Goal: Find specific page/section: Find specific page/section

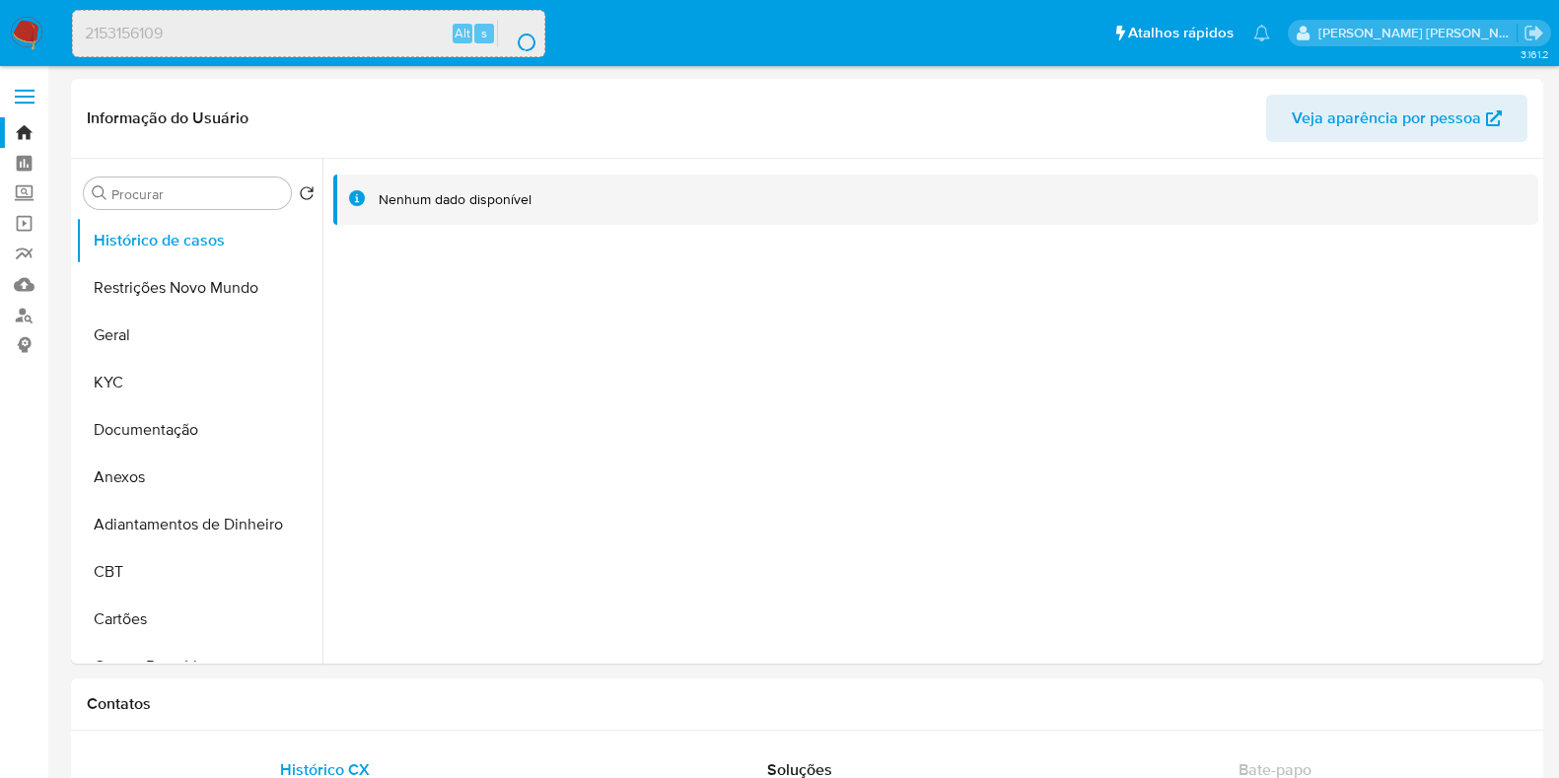
select select "10"
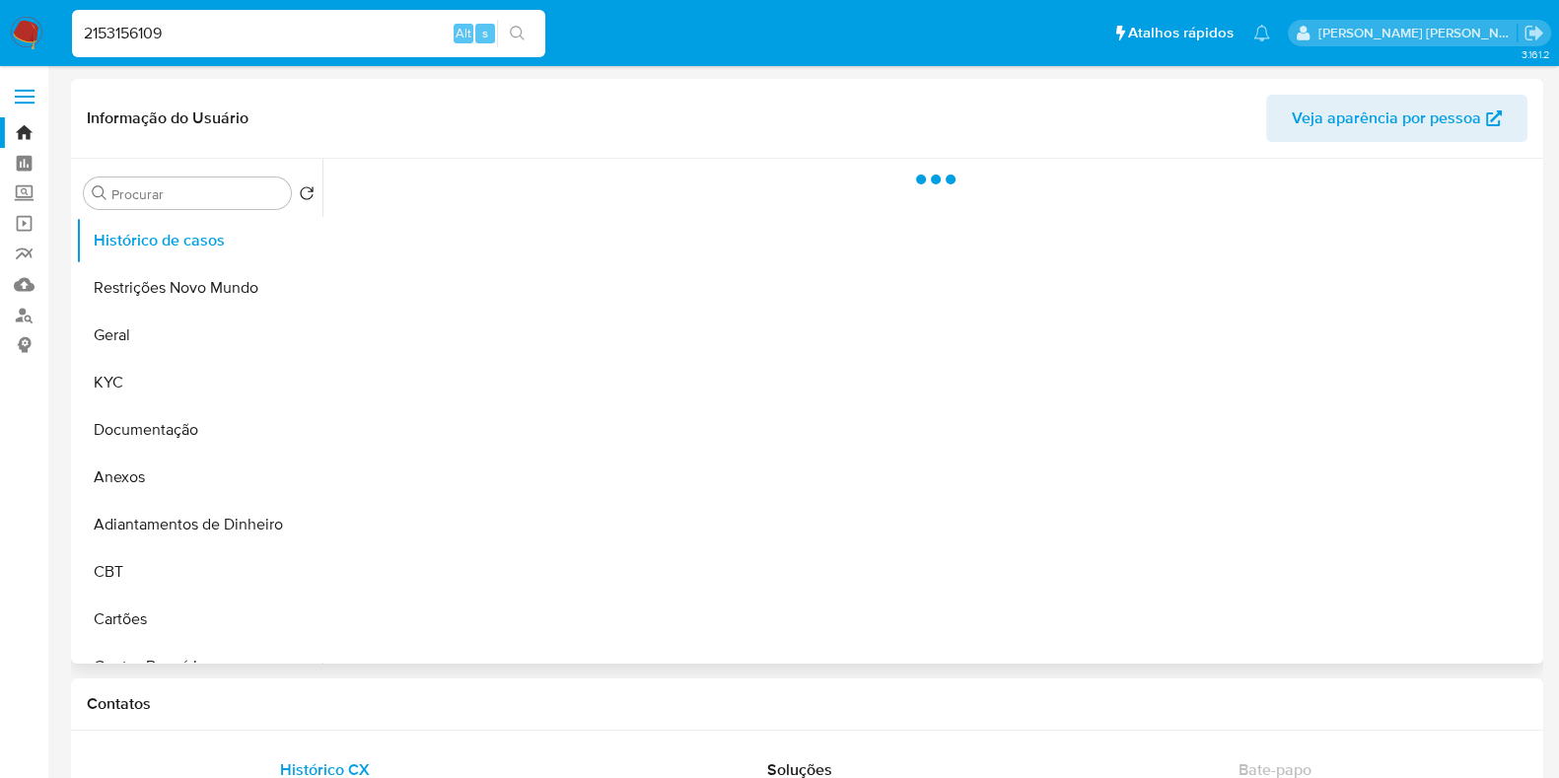
select select "10"
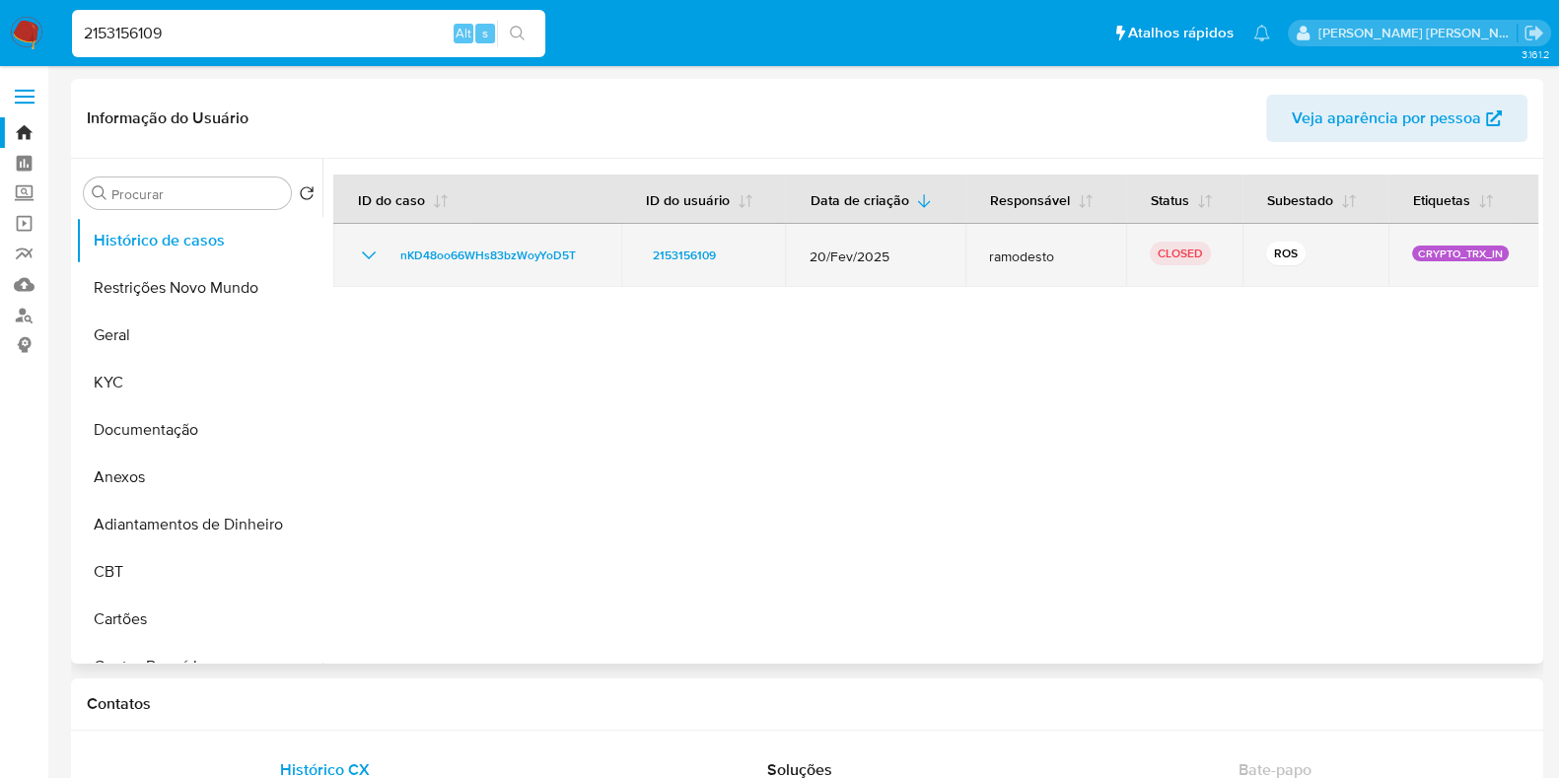
drag, startPoint x: 957, startPoint y: 258, endPoint x: 1041, endPoint y: 255, distance: 84.9
click at [1036, 257] on tr "nKD48oo66WHs83bzWoyYoD5T 2153156109 20/Fev/2025 ramodesto CLOSED ROS CRYPTO_TRX…" at bounding box center [936, 255] width 1206 height 63
click at [1083, 255] on span "ramodesto" at bounding box center [1045, 257] width 113 height 18
drag, startPoint x: 1085, startPoint y: 257, endPoint x: 976, endPoint y: 260, distance: 108.5
click at [976, 260] on td "ramodesto" at bounding box center [1046, 255] width 161 height 63
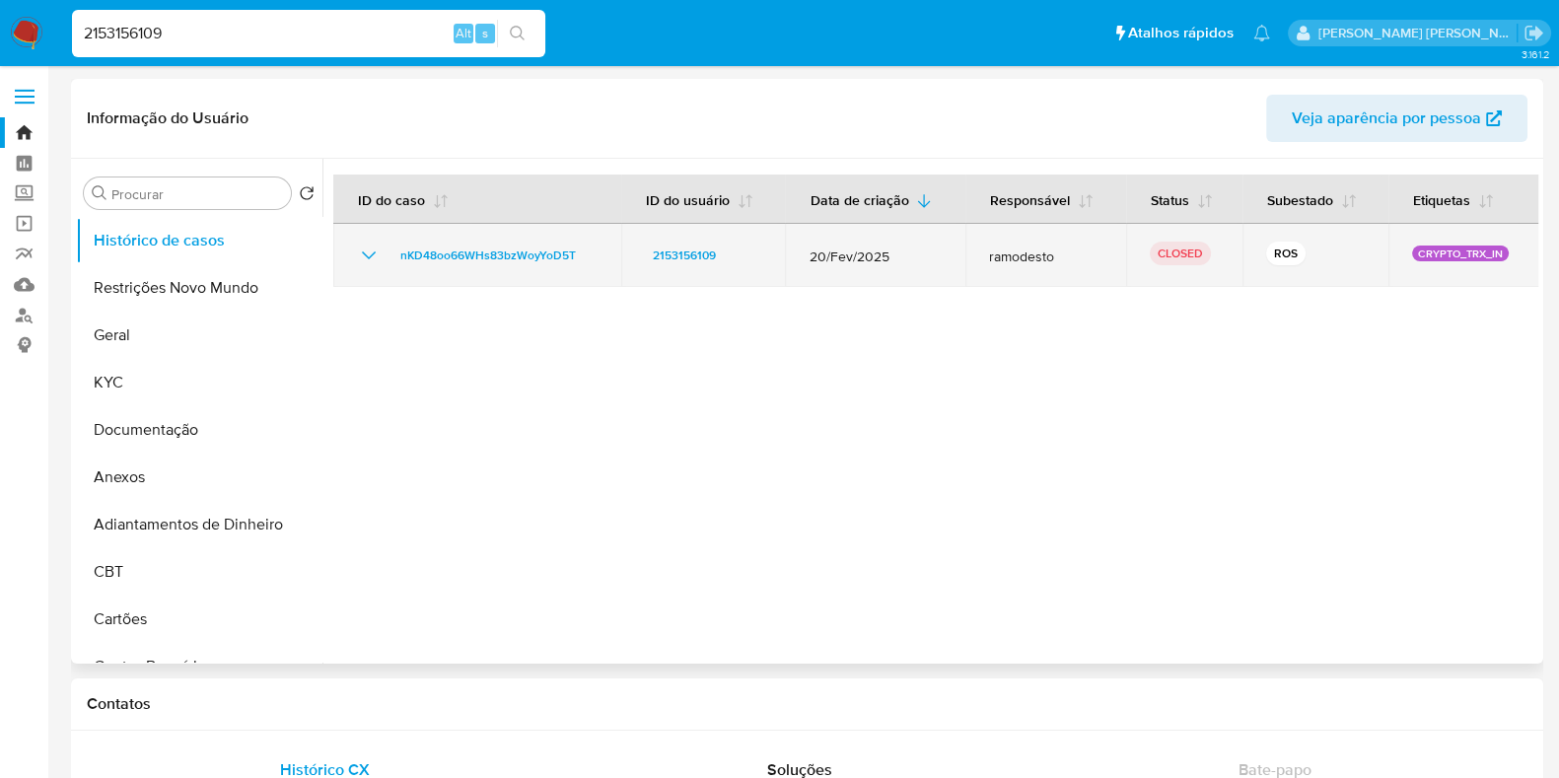
click at [967, 260] on td "ramodesto" at bounding box center [1046, 255] width 161 height 63
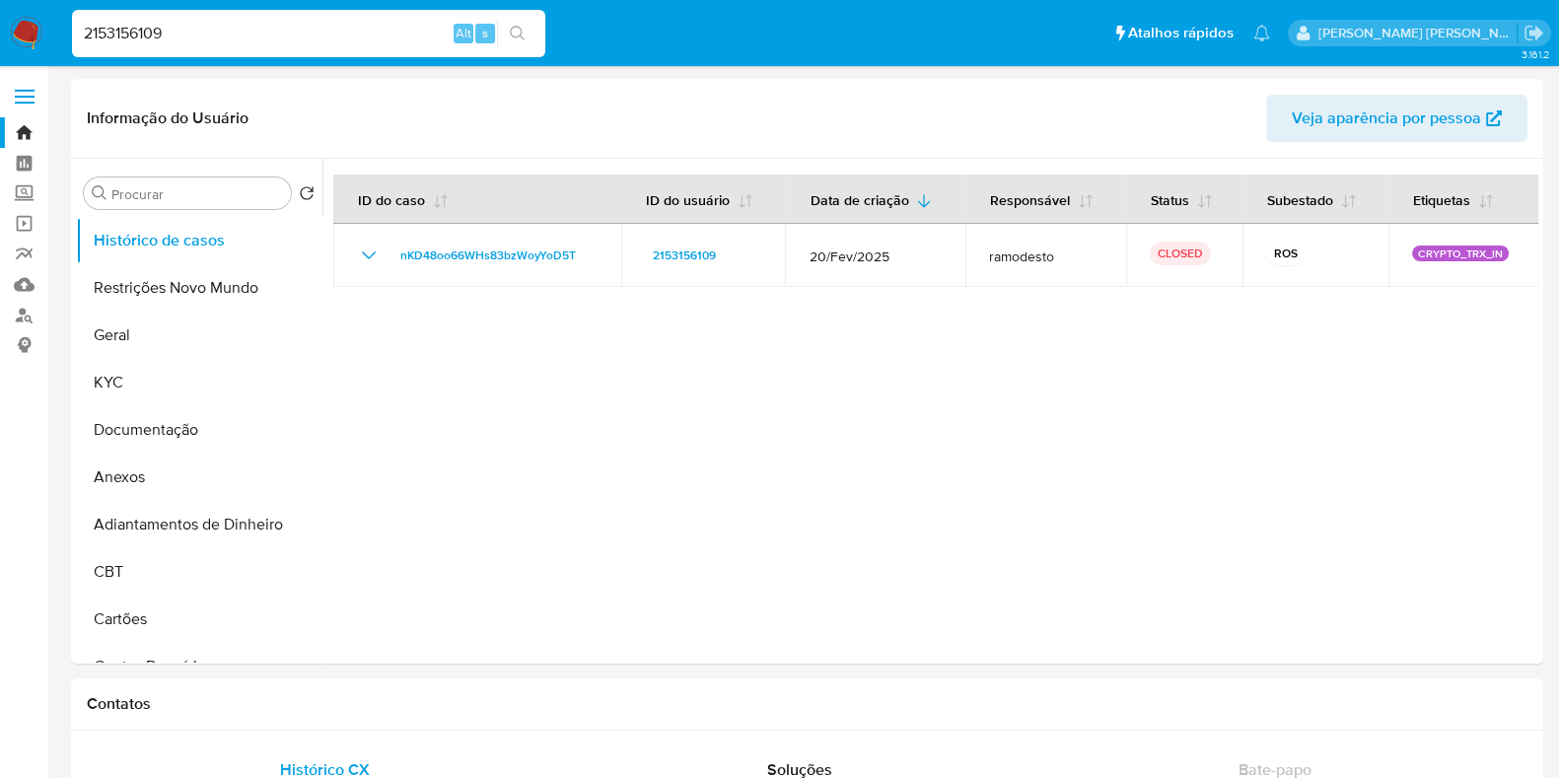
click at [305, 36] on input "2153156109" at bounding box center [308, 34] width 473 height 26
paste input "67500288"
type input "267500288"
click at [530, 36] on button "search-icon" at bounding box center [517, 34] width 40 height 28
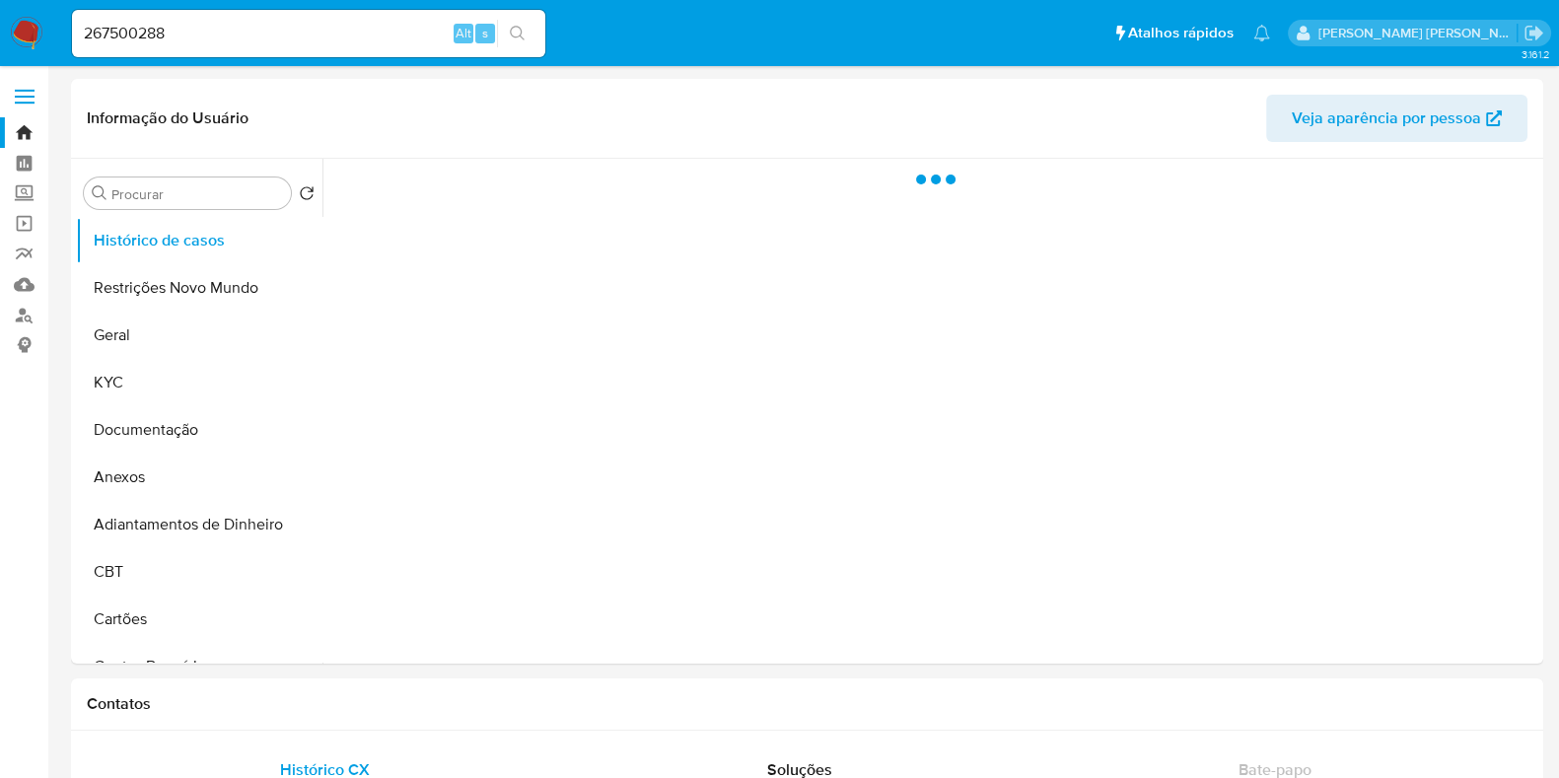
select select "10"
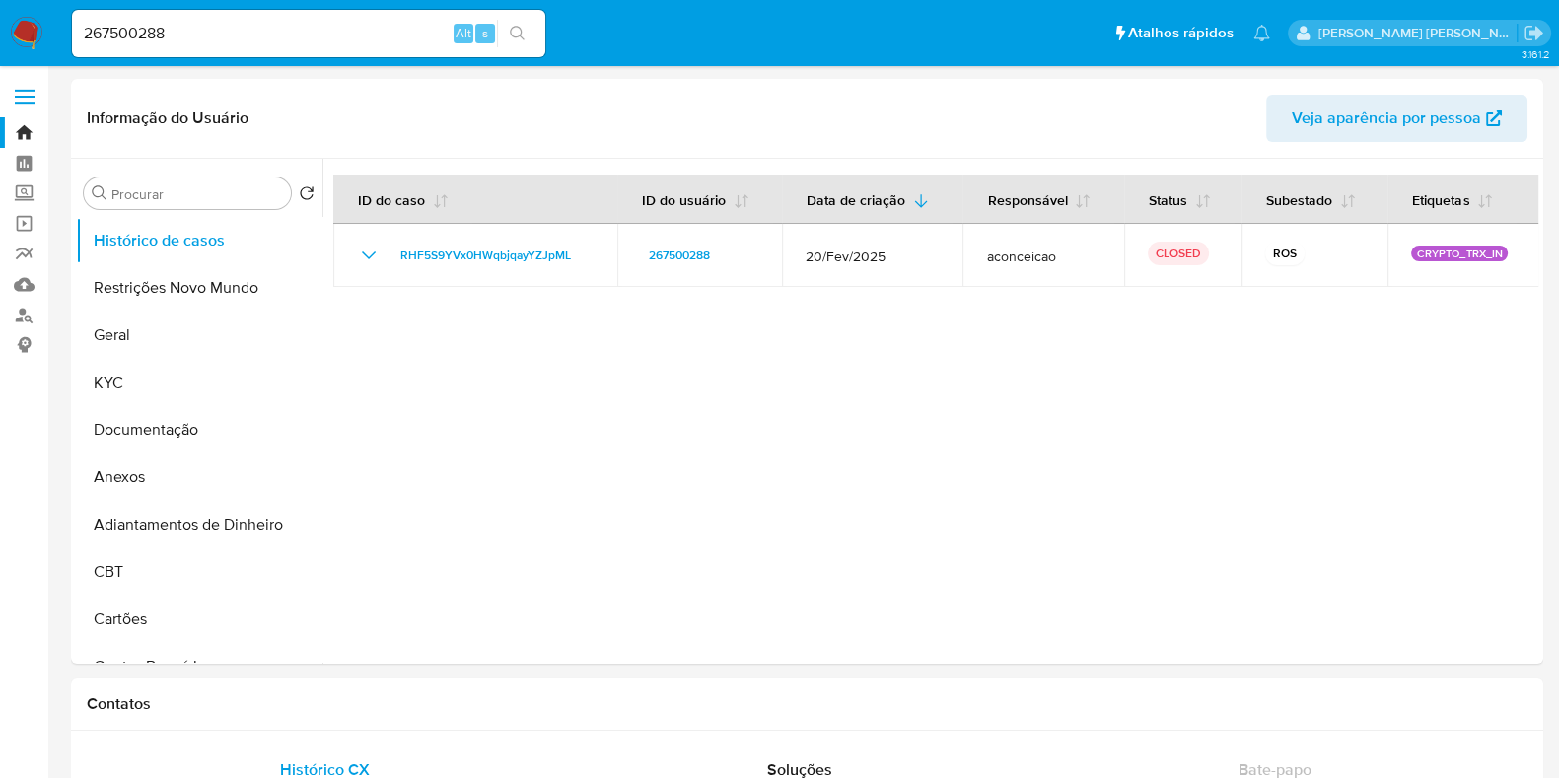
click at [212, 27] on input "267500288" at bounding box center [308, 34] width 473 height 26
paste input "16811230"
type input "216811230"
click at [524, 34] on icon "search-icon" at bounding box center [518, 34] width 16 height 16
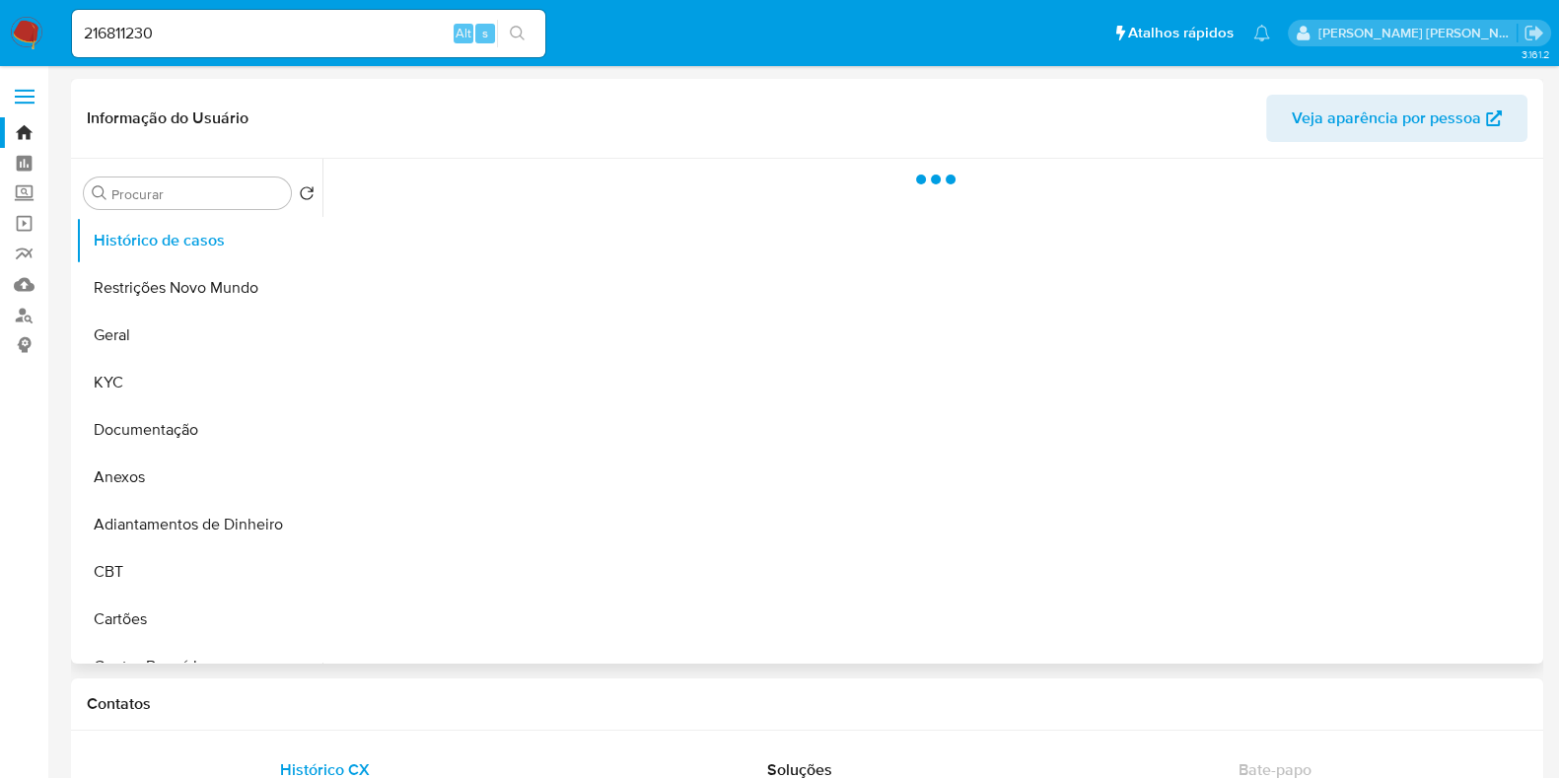
select select "10"
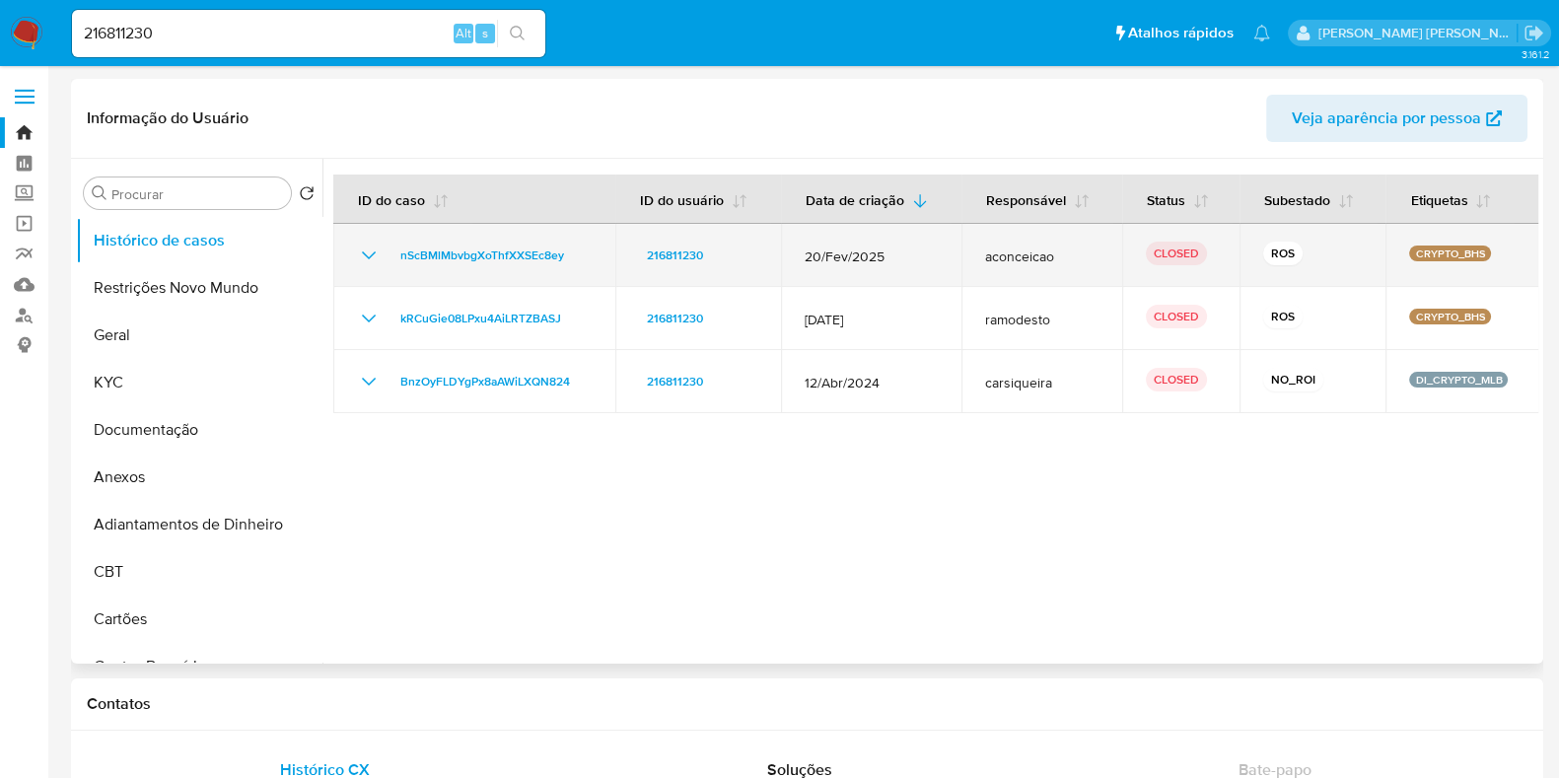
click at [373, 259] on icon "Mostrar/Ocultar" at bounding box center [369, 256] width 24 height 24
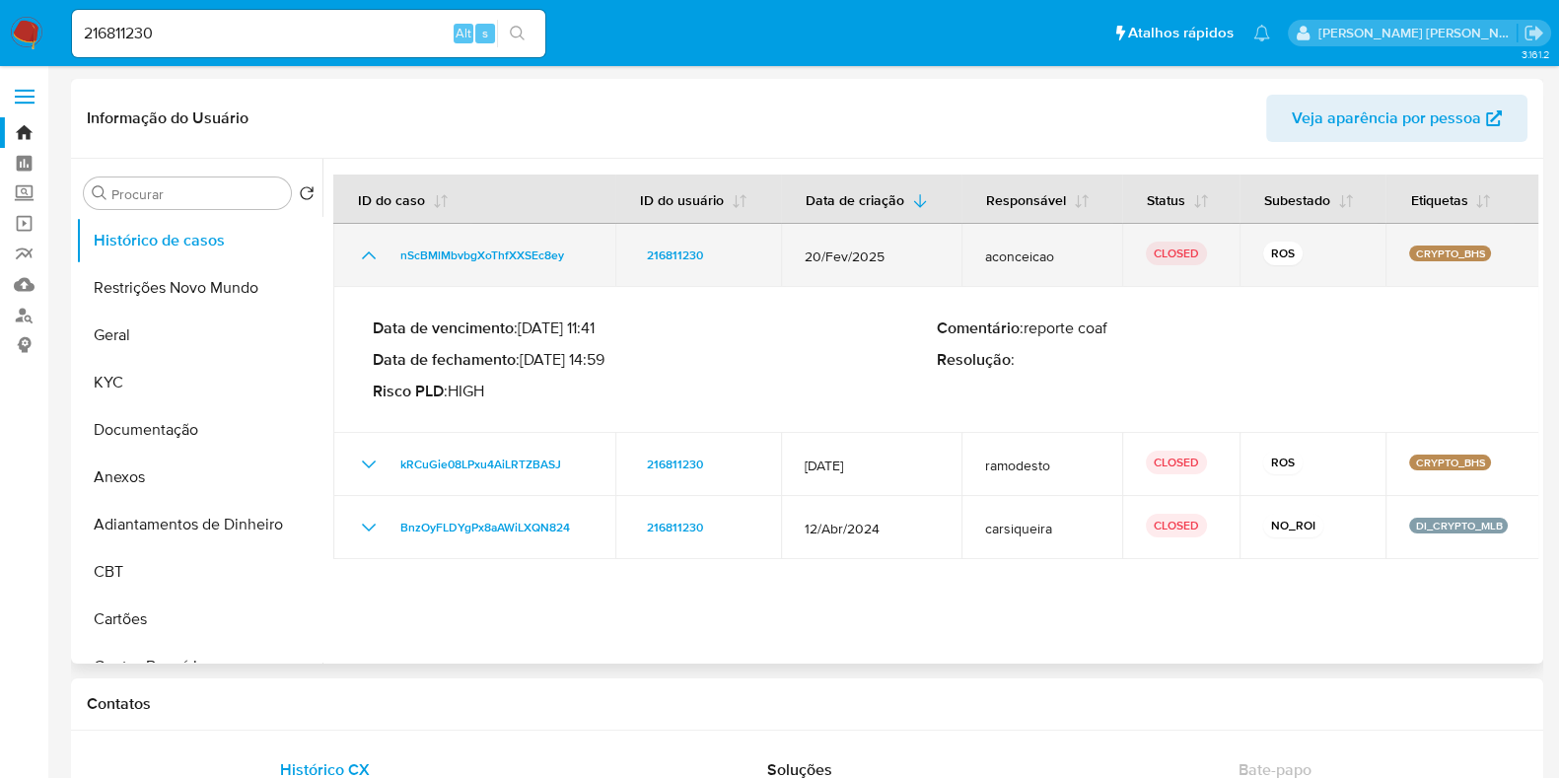
click at [373, 259] on icon "Mostrar/Ocultar" at bounding box center [369, 256] width 24 height 24
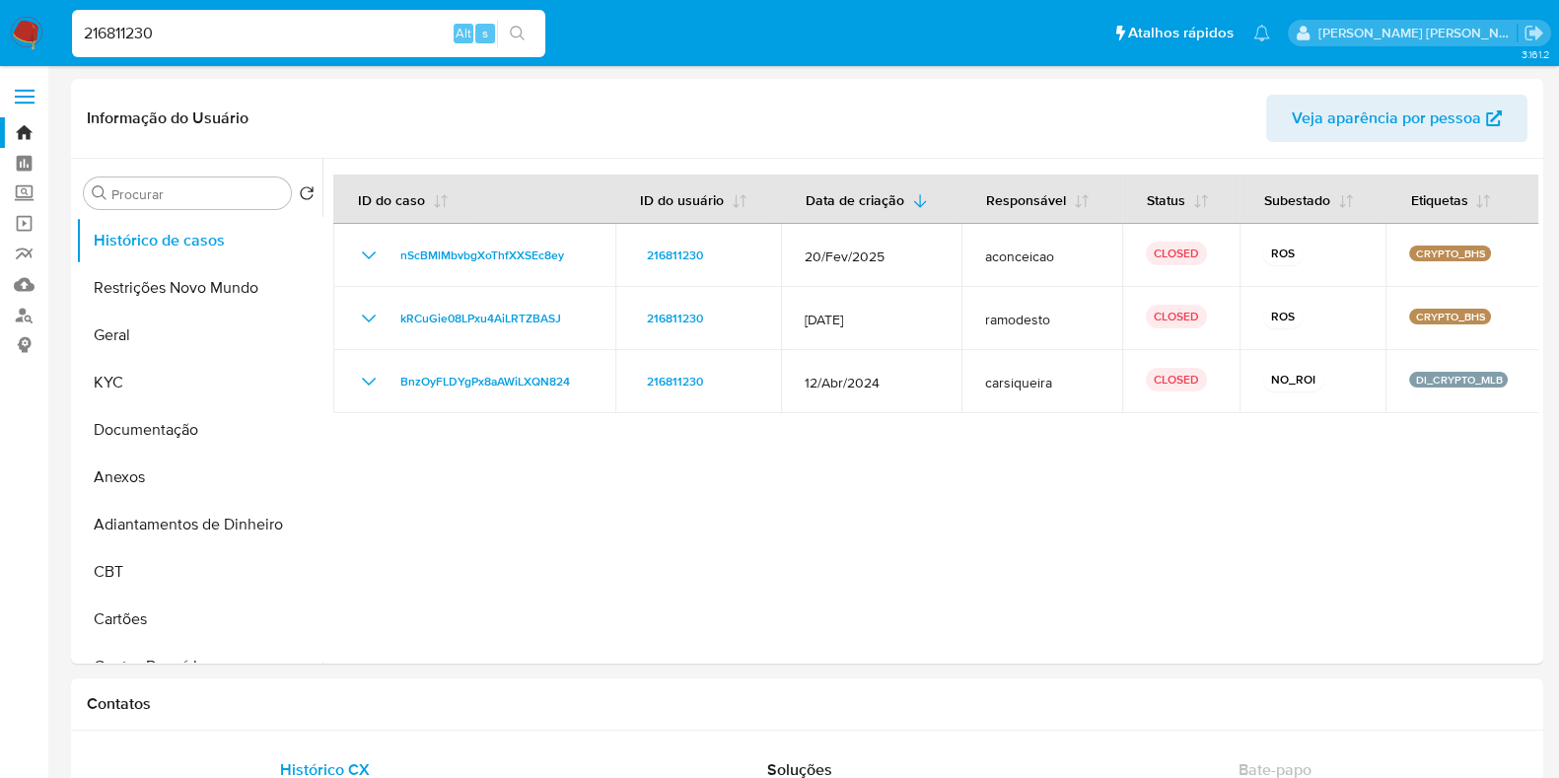
click at [200, 39] on input "216811230" at bounding box center [308, 34] width 473 height 26
paste input "001109418"
type input "2001109418"
click at [529, 31] on button "search-icon" at bounding box center [517, 34] width 40 height 28
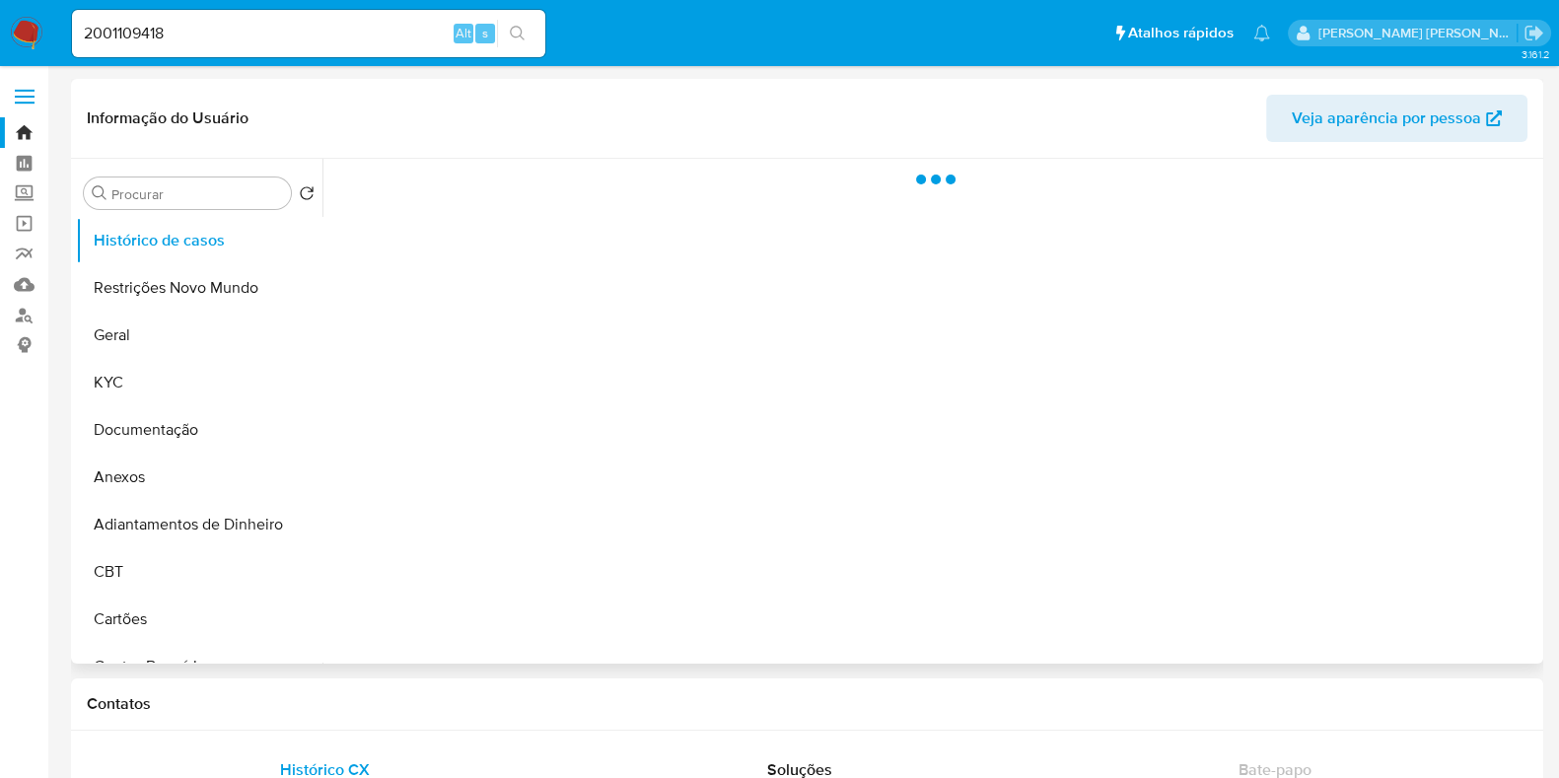
select select "10"
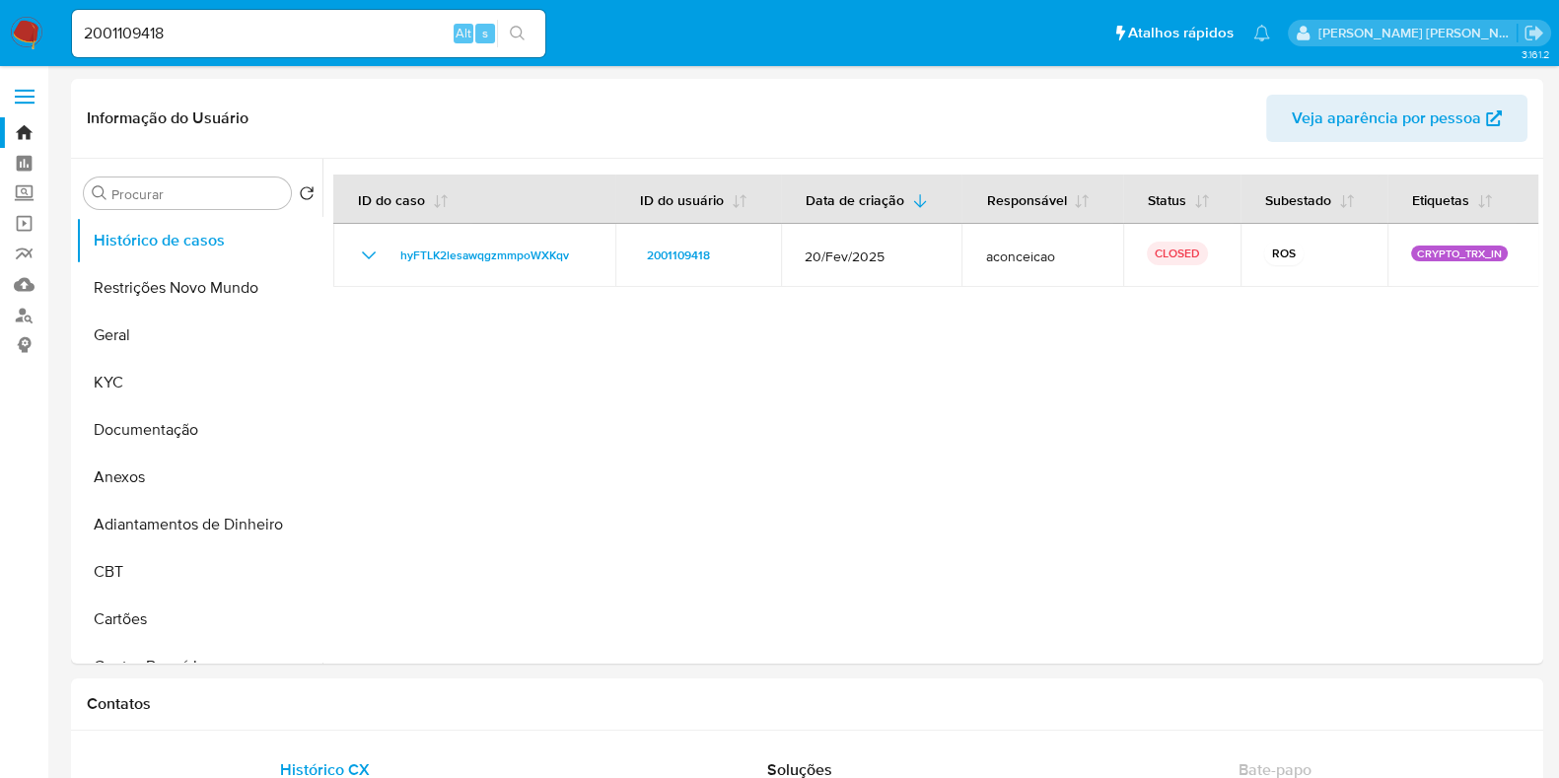
click at [227, 42] on input "2001109418" at bounding box center [308, 34] width 473 height 26
paste input "158083481"
type input "158083481"
click at [534, 27] on button "search-icon" at bounding box center [517, 34] width 40 height 28
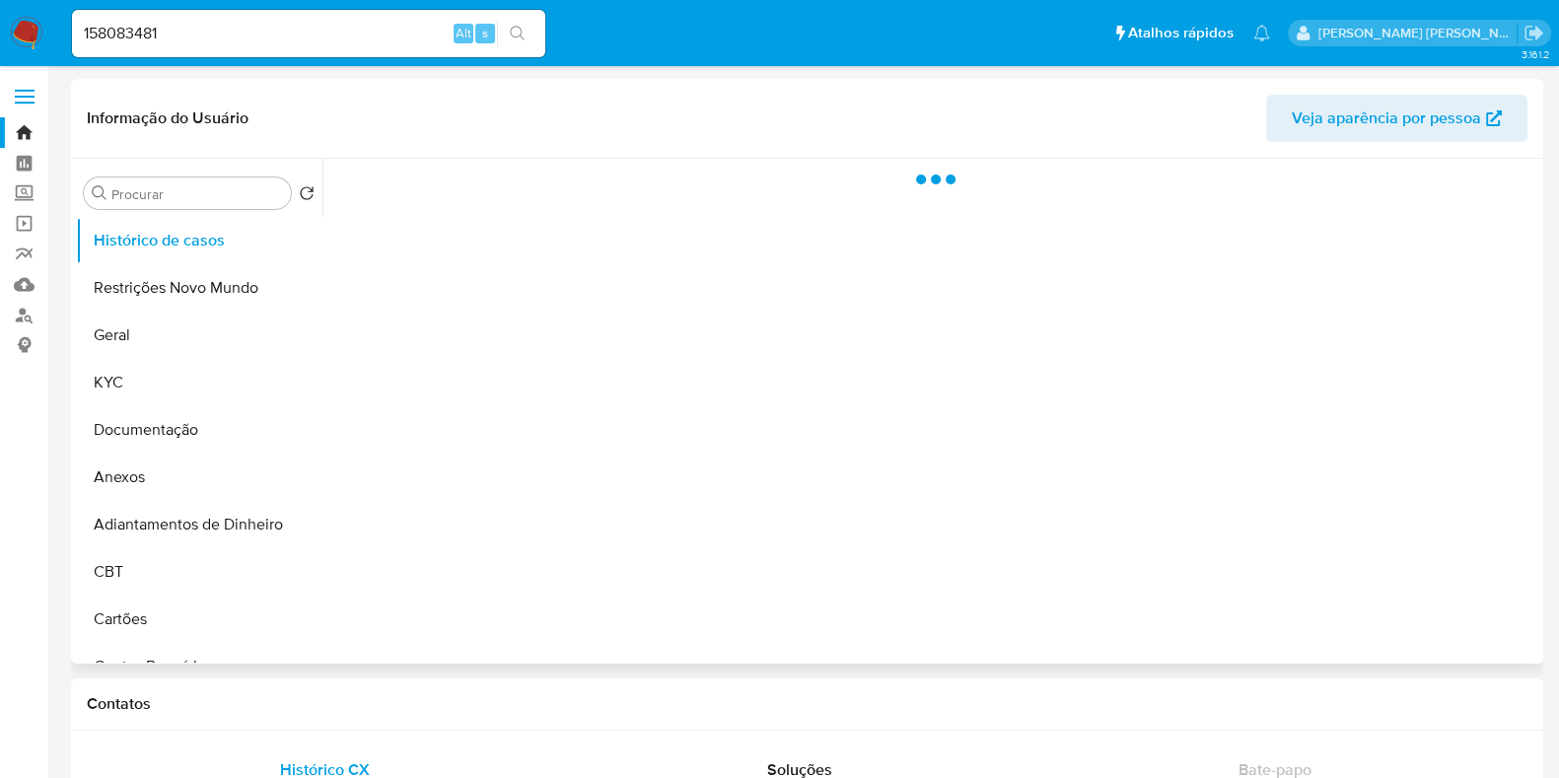
select select "10"
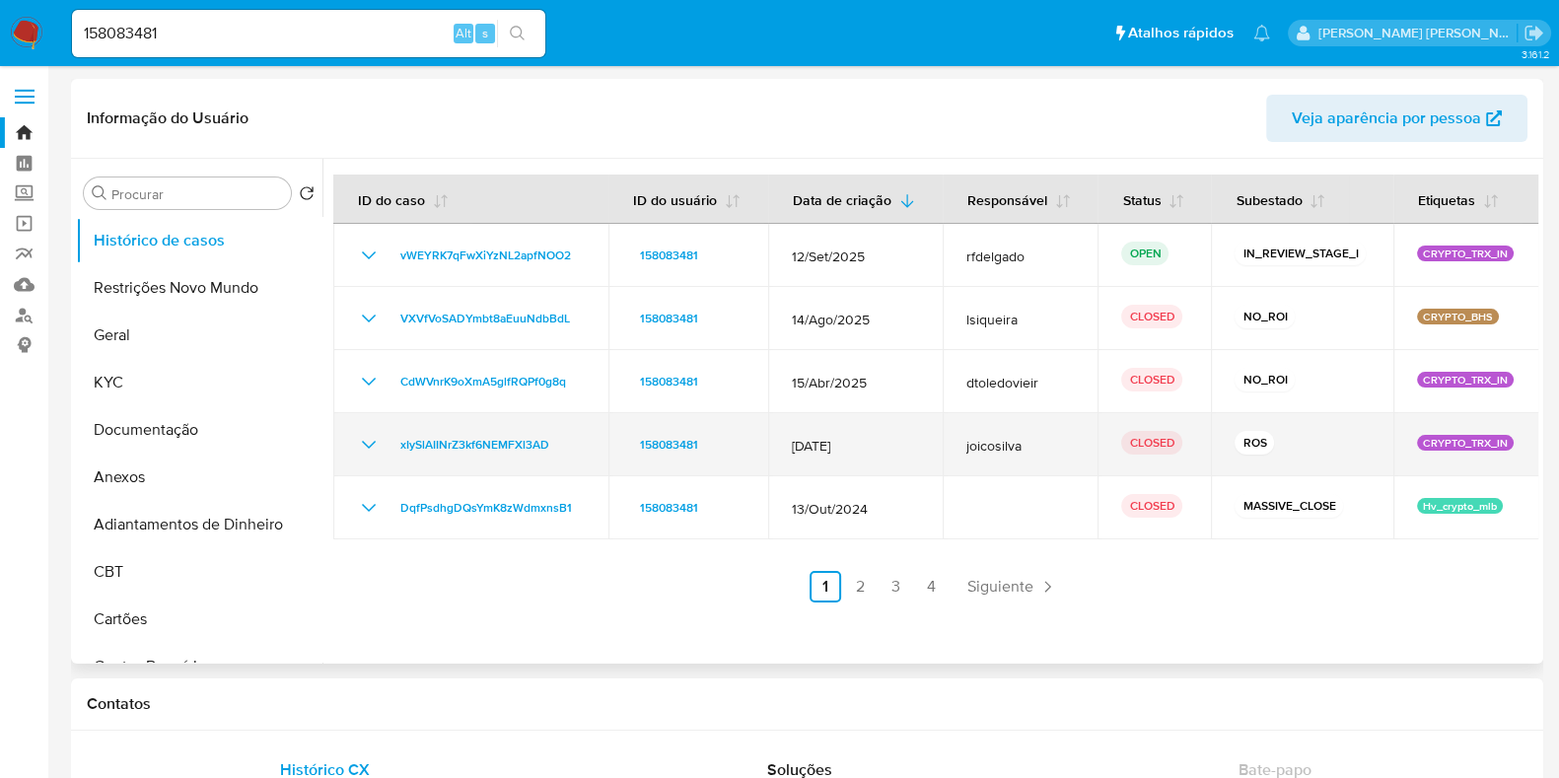
drag, startPoint x: 907, startPoint y: 441, endPoint x: 774, endPoint y: 442, distance: 133.1
click at [774, 442] on td "14/Mar/2025" at bounding box center [855, 444] width 175 height 63
click at [888, 446] on span "14/Mar/2025" at bounding box center [855, 446] width 127 height 18
drag, startPoint x: 907, startPoint y: 446, endPoint x: 809, endPoint y: 439, distance: 98.9
click at [809, 439] on span "14/Mar/2025" at bounding box center [855, 446] width 127 height 18
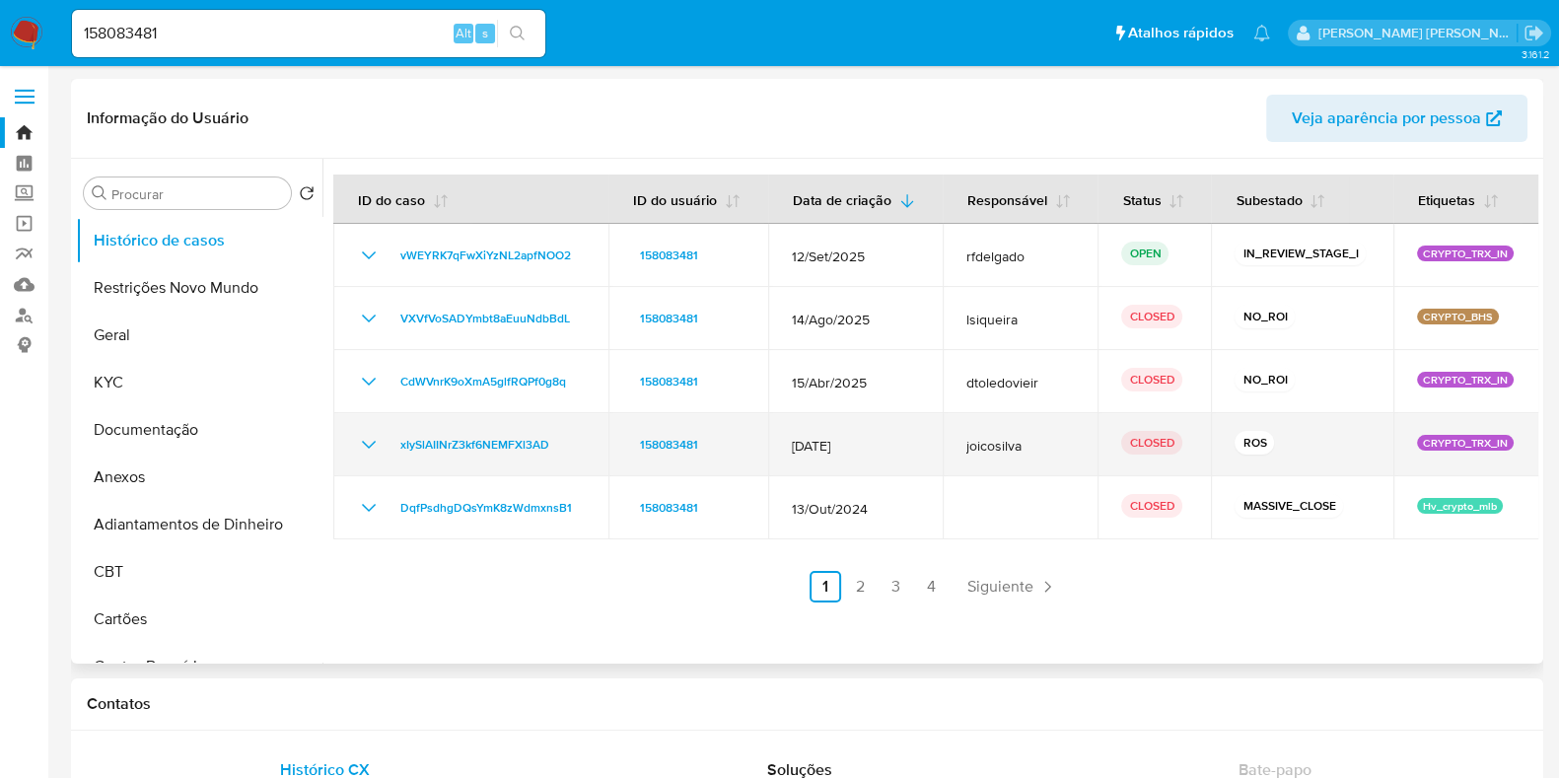
click at [900, 442] on span "14/Mar/2025" at bounding box center [855, 446] width 127 height 18
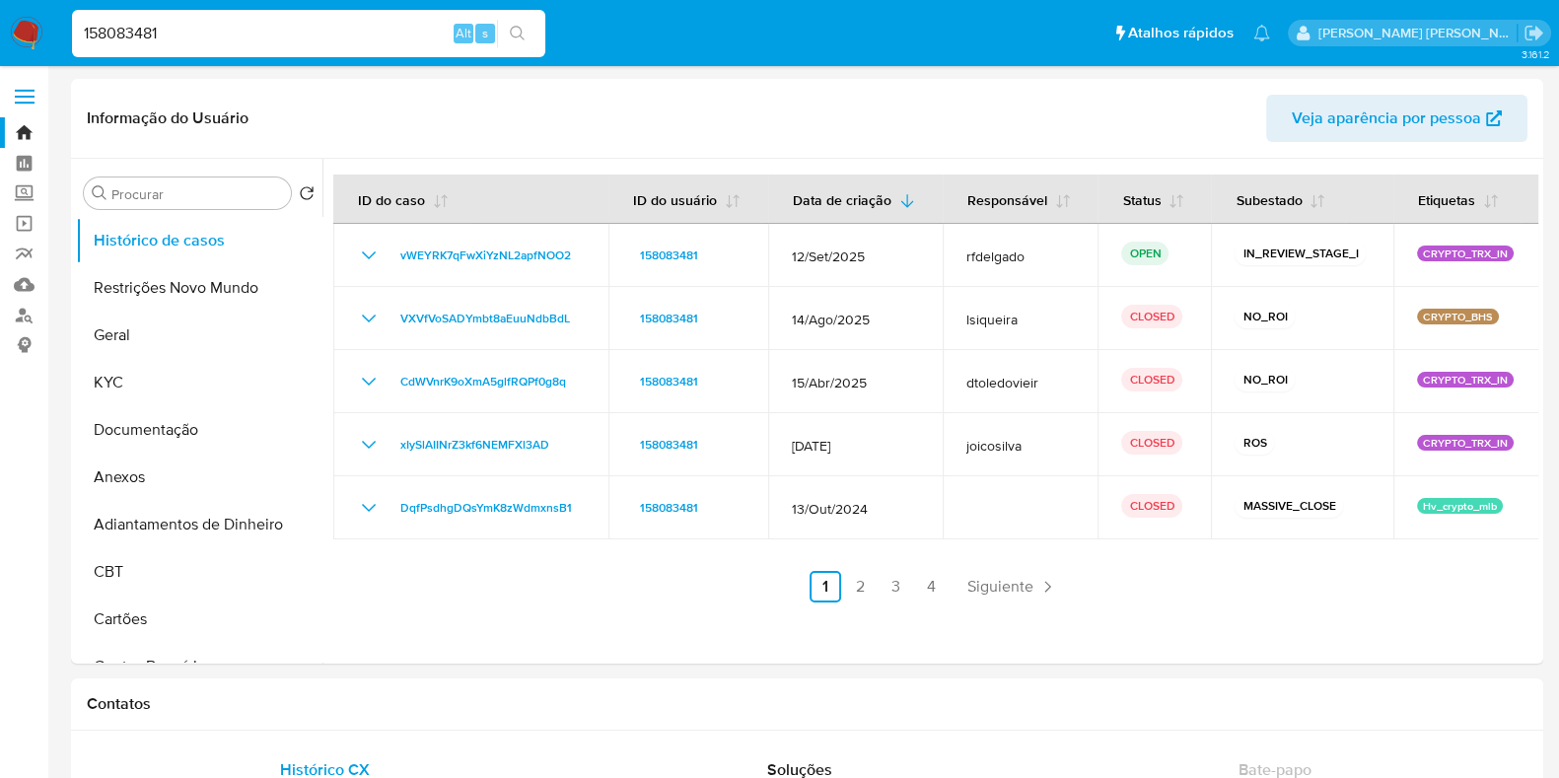
click at [233, 30] on input "158083481" at bounding box center [308, 34] width 473 height 26
paste input "299560433"
type input "299560433"
click at [504, 36] on button "search-icon" at bounding box center [517, 34] width 40 height 28
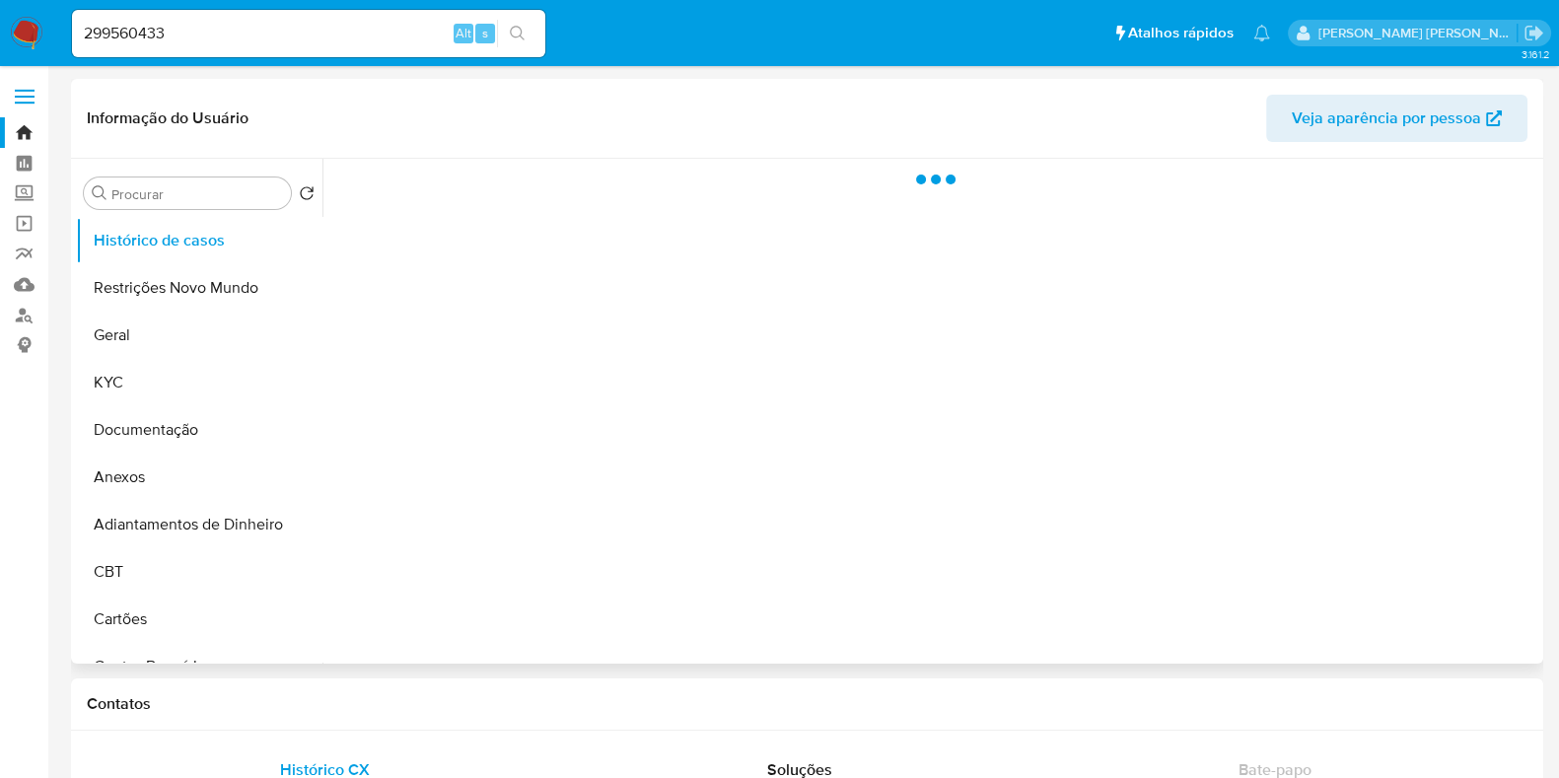
select select "10"
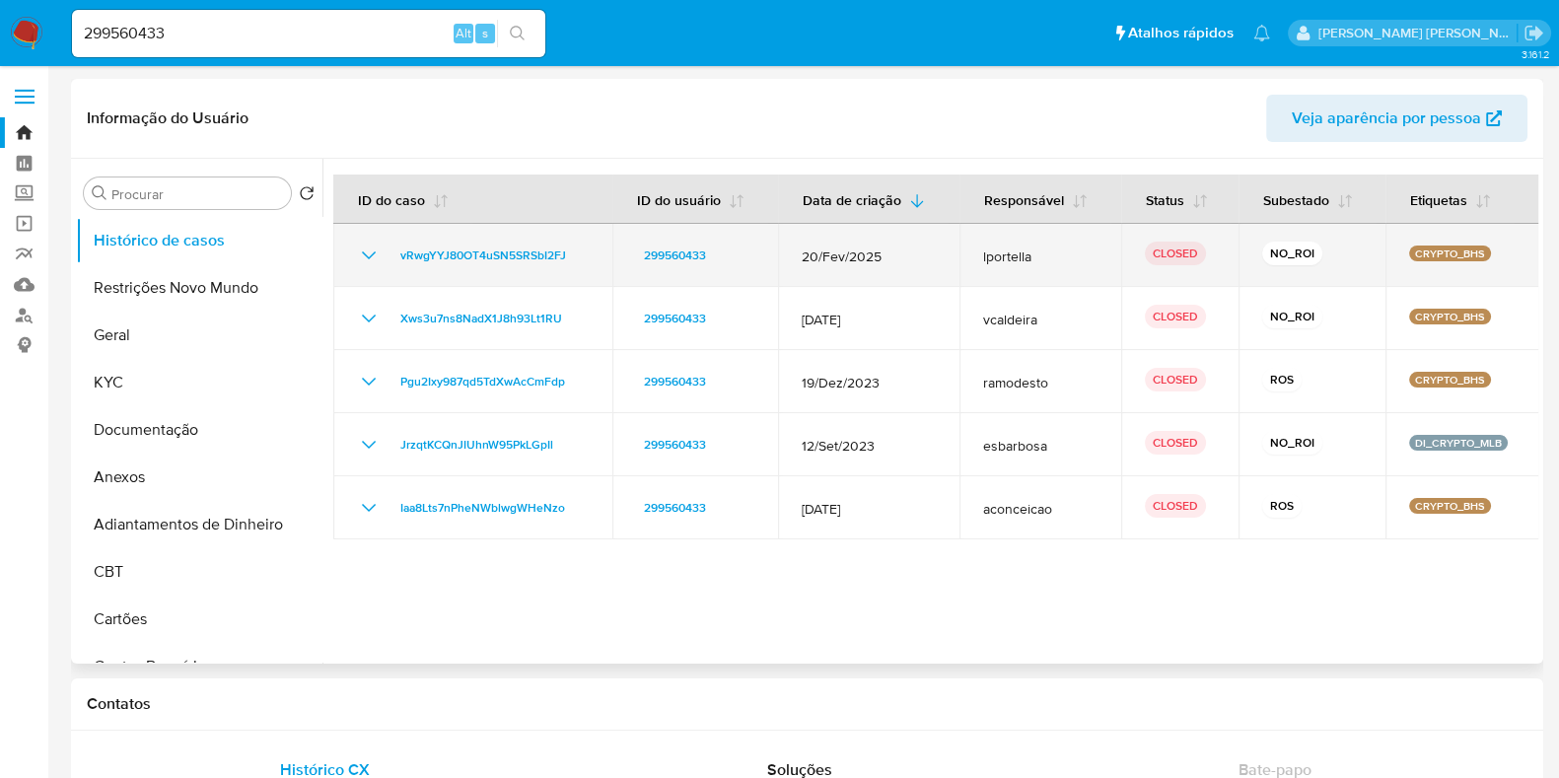
drag, startPoint x: 901, startPoint y: 247, endPoint x: 777, endPoint y: 249, distance: 124.3
click at [778, 249] on td "20/Fev/2025" at bounding box center [868, 255] width 181 height 63
drag, startPoint x: 957, startPoint y: 251, endPoint x: 1049, endPoint y: 251, distance: 92.7
click at [1047, 251] on td "lportella" at bounding box center [1041, 255] width 162 height 63
click at [1049, 251] on span "lportella" at bounding box center [1040, 257] width 114 height 18
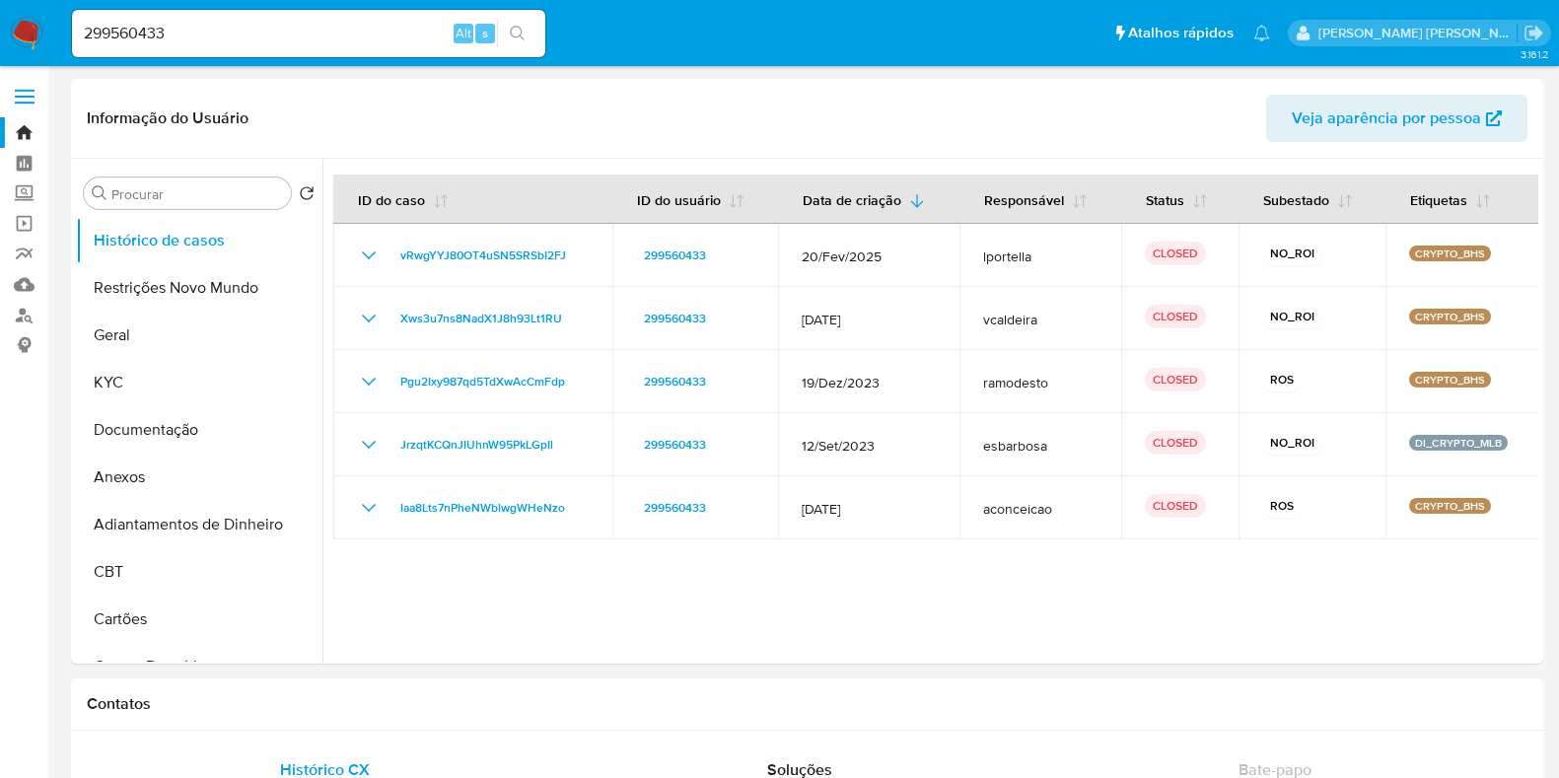
select select "10"
click at [234, 35] on input "299560433" at bounding box center [308, 34] width 473 height 26
paste input "54438709"
type input "54438709"
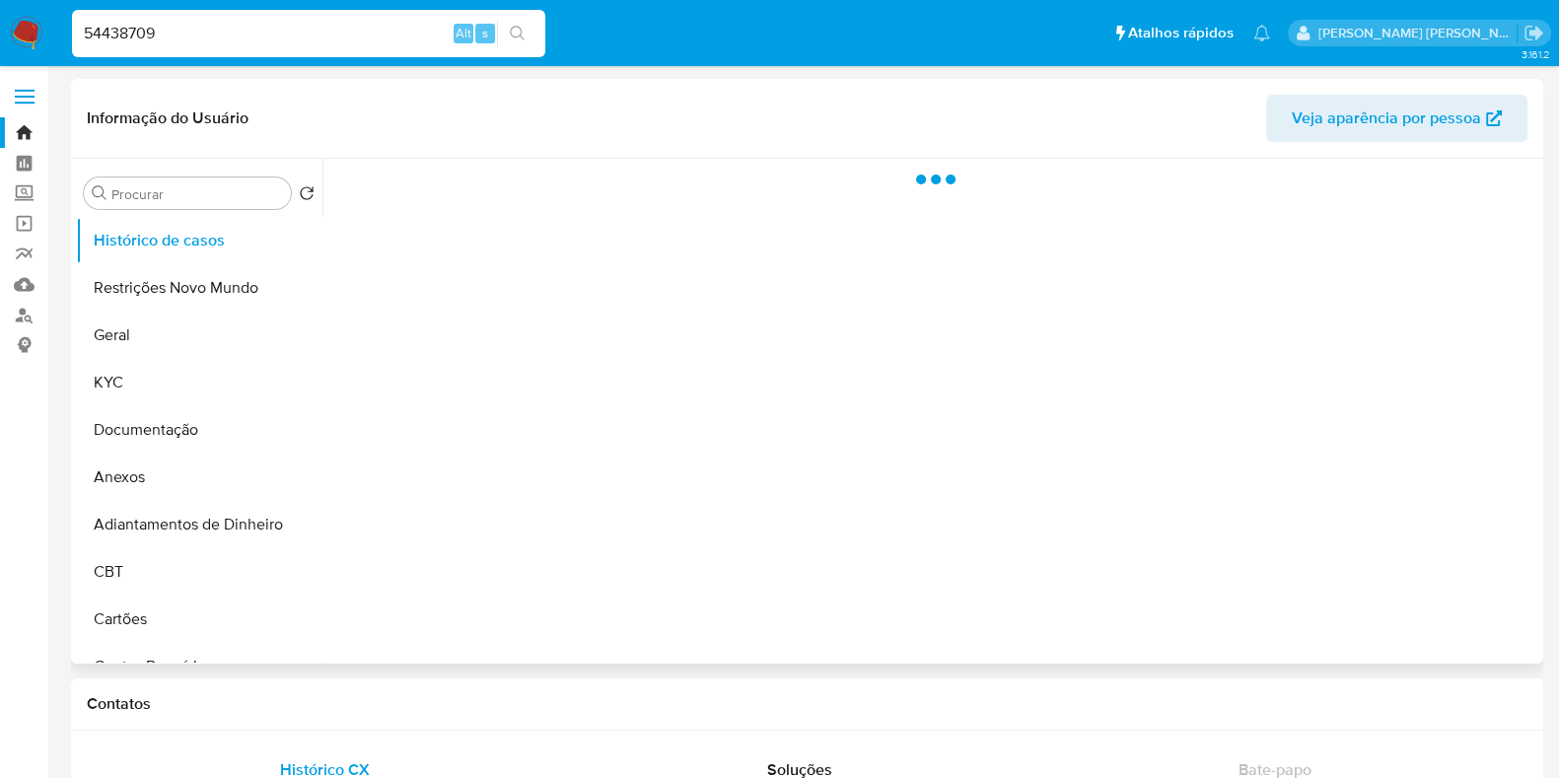
select select "10"
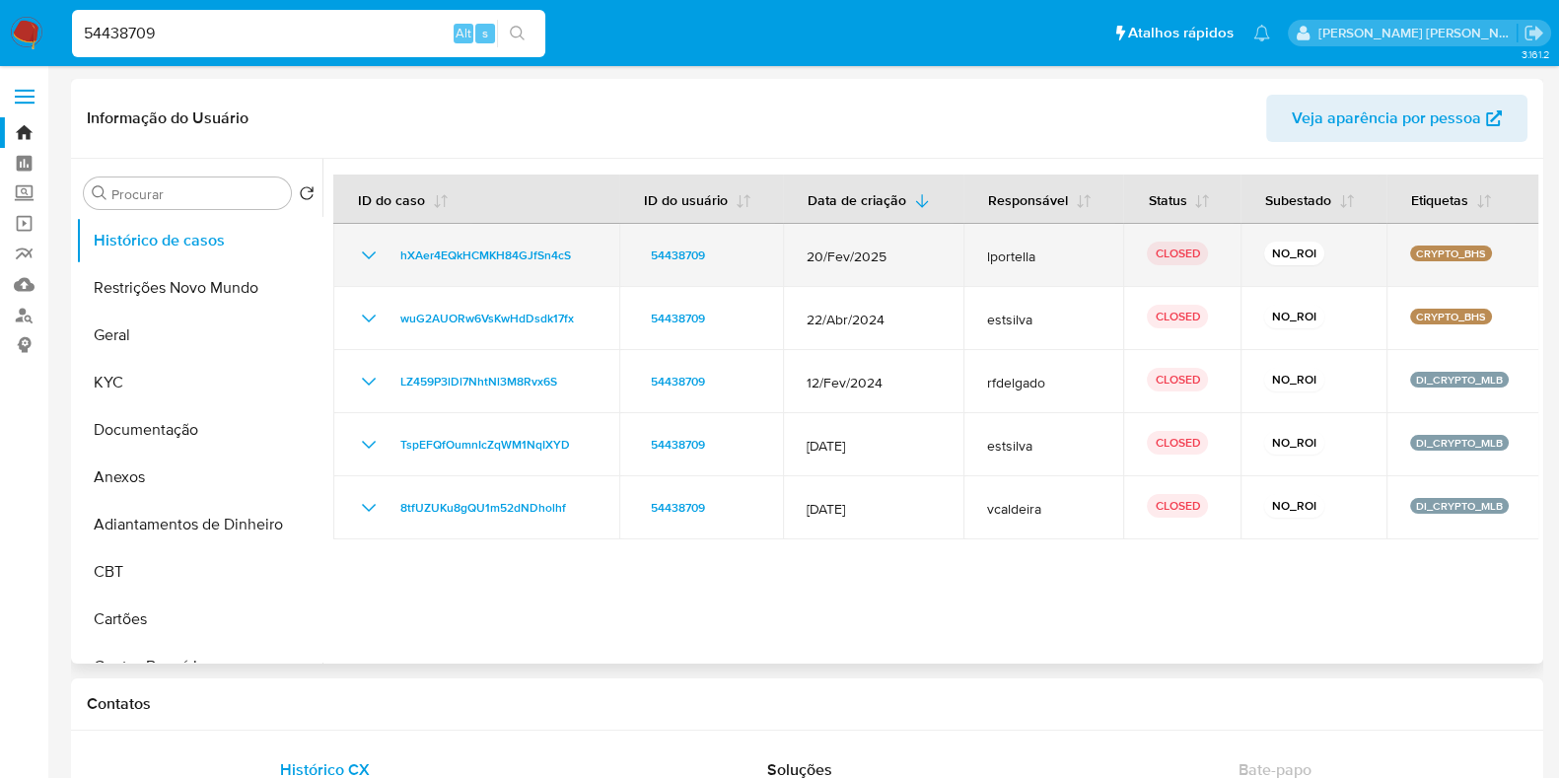
drag, startPoint x: 797, startPoint y: 263, endPoint x: 901, endPoint y: 258, distance: 104.7
click at [901, 258] on td "20/Fev/2025" at bounding box center [873, 255] width 180 height 63
click at [915, 258] on span "20/Fev/2025" at bounding box center [873, 257] width 133 height 18
drag, startPoint x: 917, startPoint y: 260, endPoint x: 767, endPoint y: 251, distance: 150.2
click at [767, 251] on tr "hXAer4EQkHCMKH84GJfSn4cS 54438709 20/Fev/2025 lportella CLOSED NO_ROI CRYPTO_BHS" at bounding box center [936, 255] width 1206 height 63
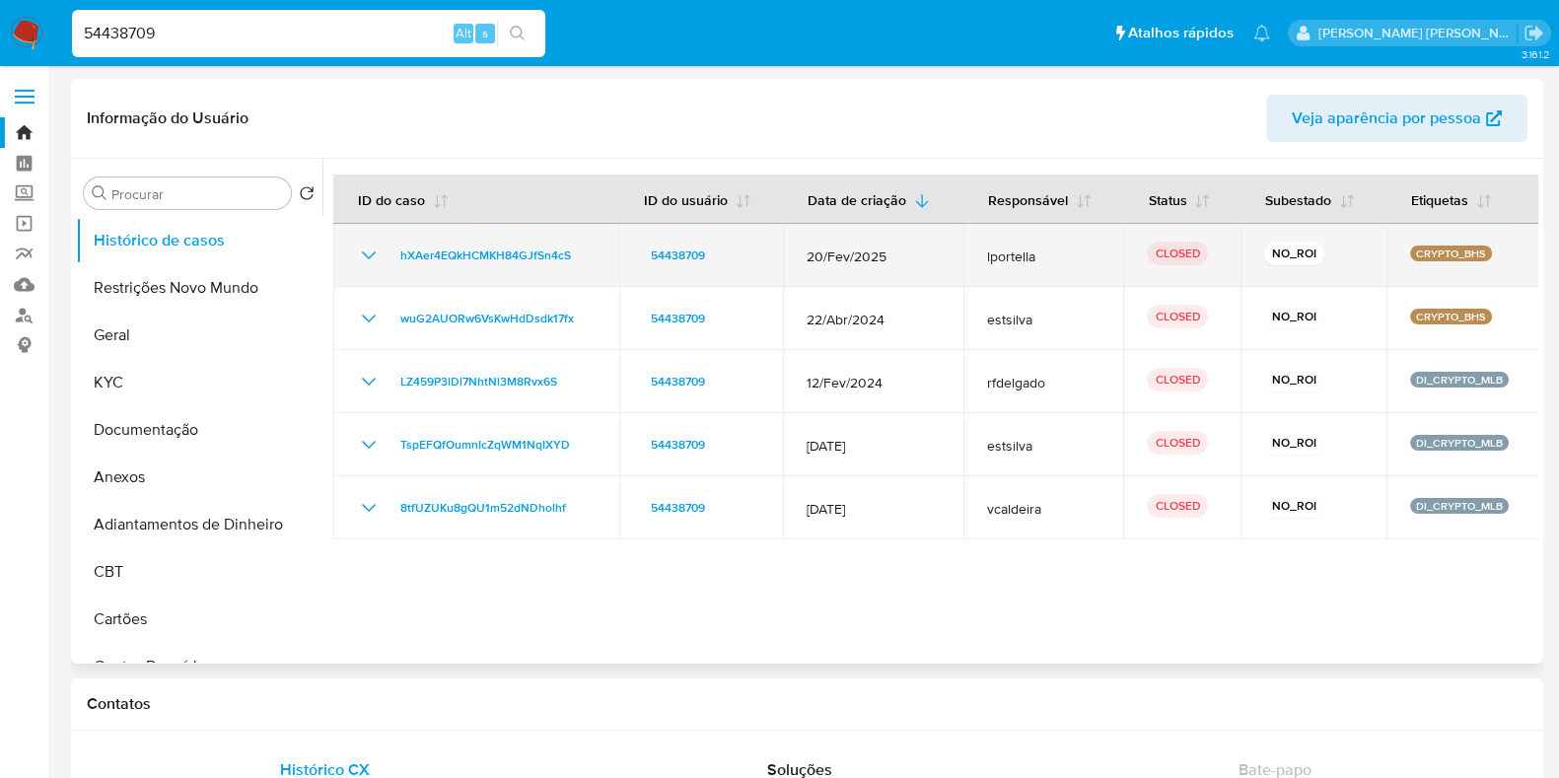
click at [906, 258] on span "20/Fev/2025" at bounding box center [873, 257] width 133 height 18
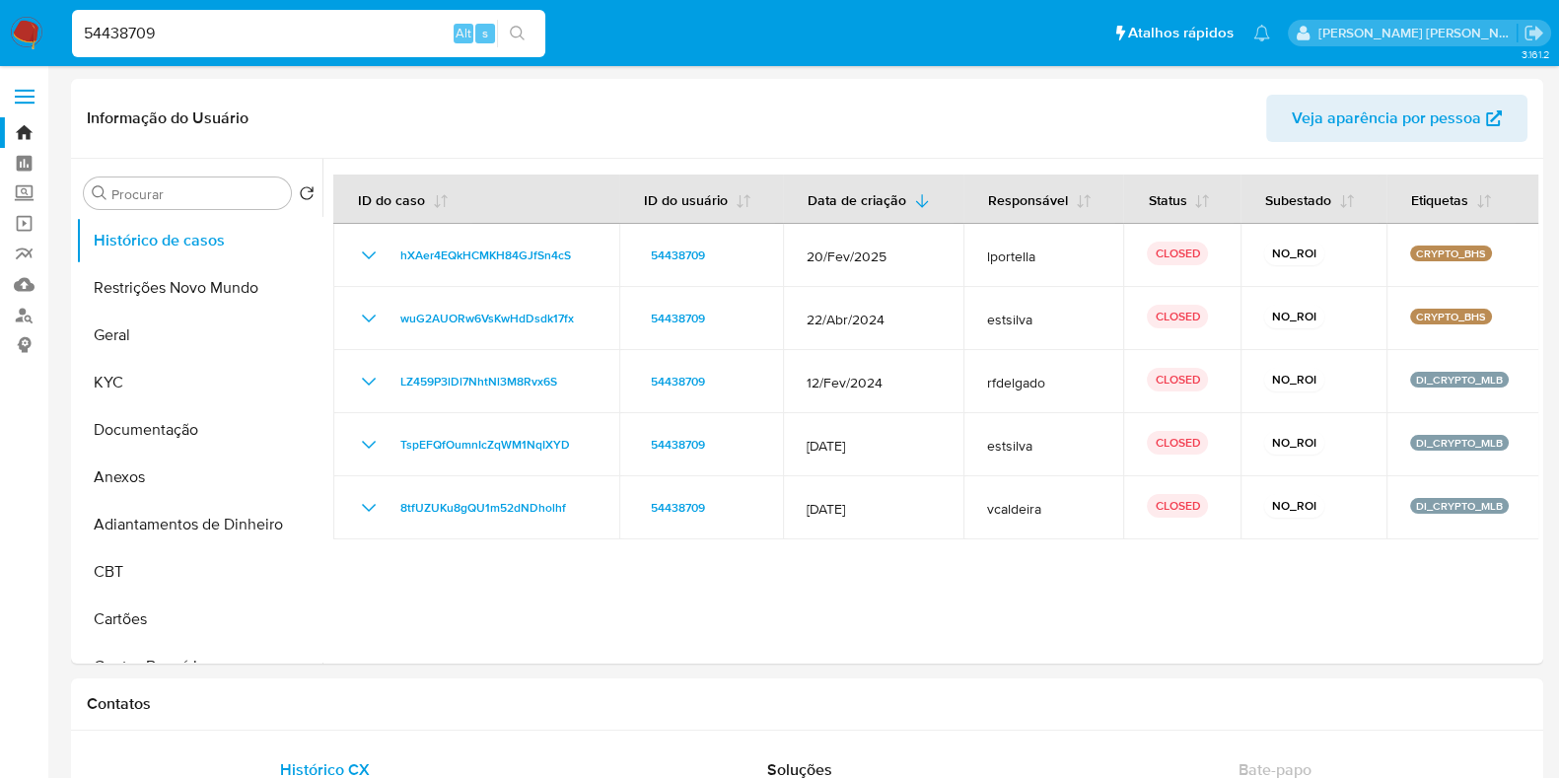
click at [209, 43] on input "54438709" at bounding box center [308, 34] width 473 height 26
paste input "739168586"
type input "739168586"
click at [510, 43] on button "search-icon" at bounding box center [517, 34] width 40 height 28
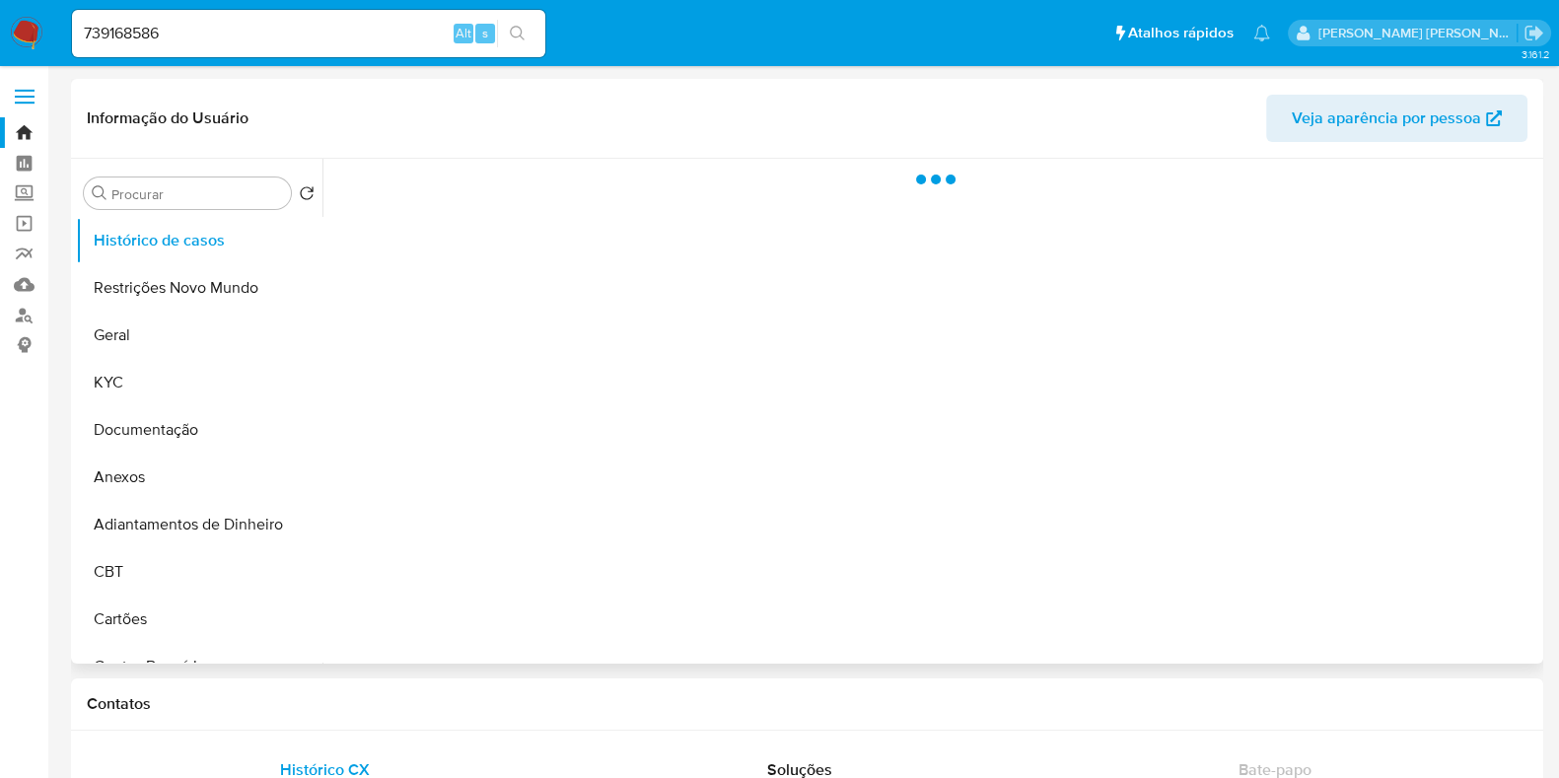
select select "10"
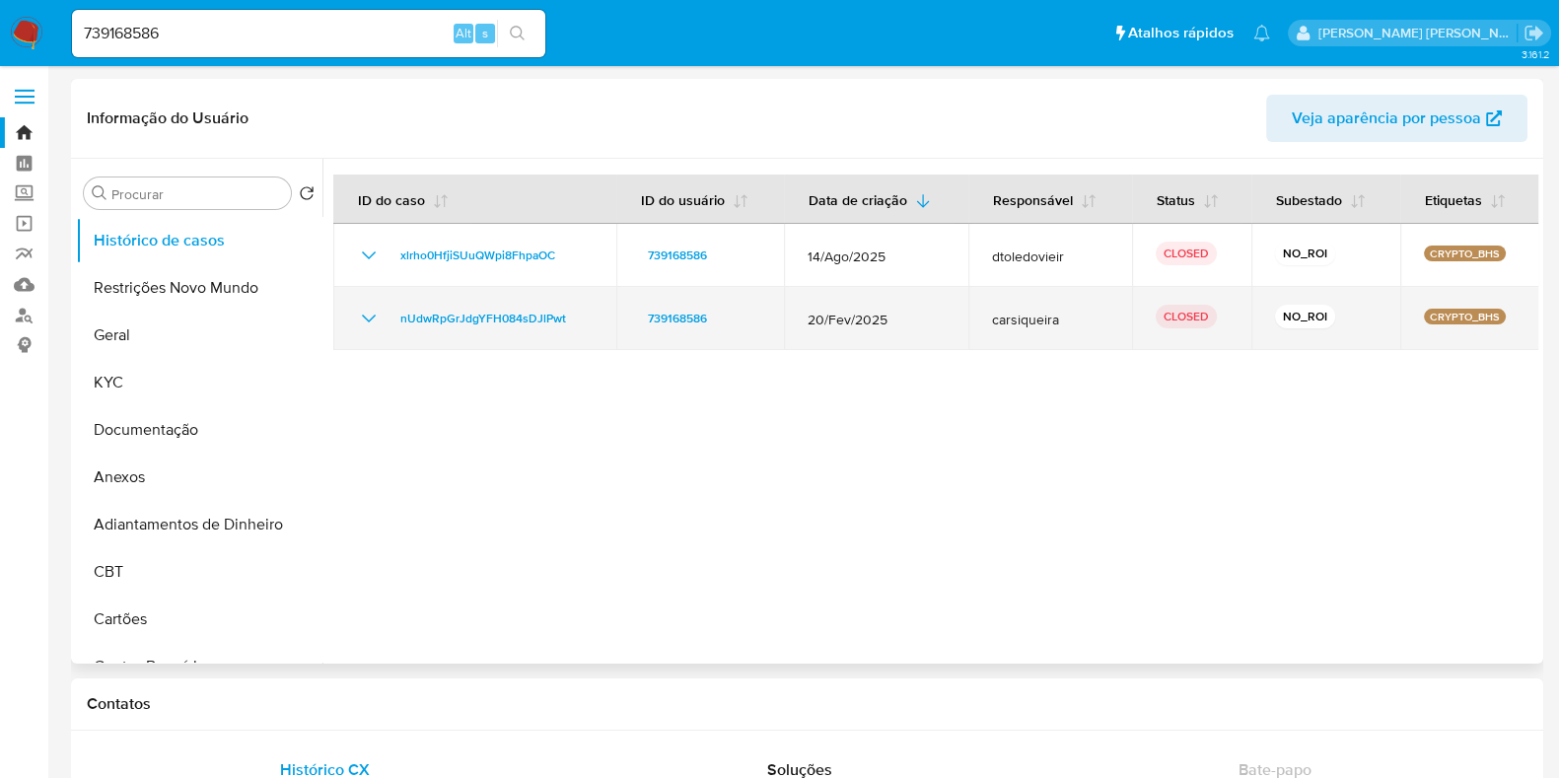
drag, startPoint x: 942, startPoint y: 324, endPoint x: 793, endPoint y: 322, distance: 148.9
click at [793, 322] on td "20/Fev/2025" at bounding box center [875, 318] width 183 height 63
click at [912, 328] on td "20/Fev/2025" at bounding box center [875, 318] width 183 height 63
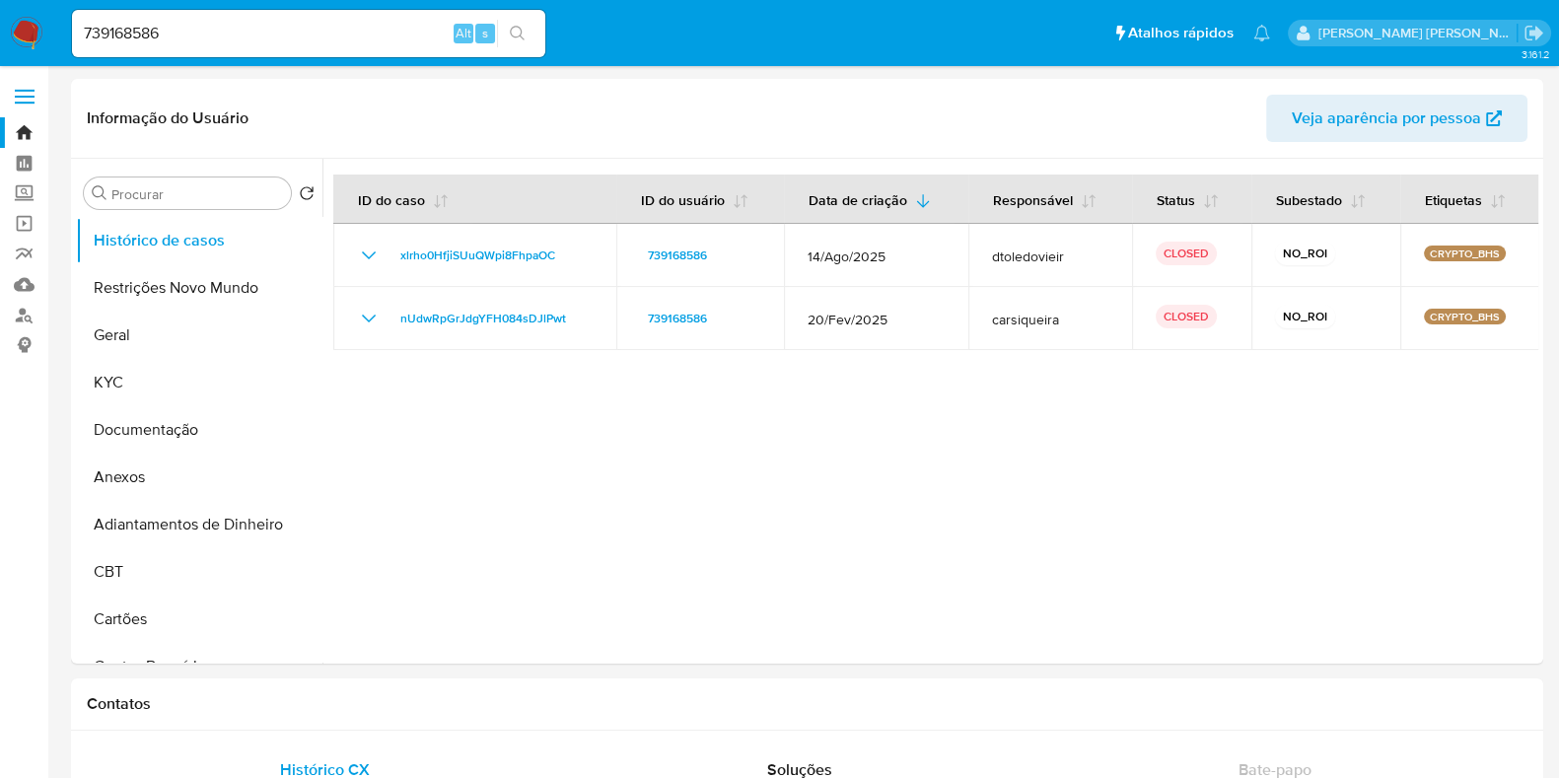
click at [178, 40] on input "739168586" at bounding box center [308, 34] width 473 height 26
paste input "317081039"
type input "317081039"
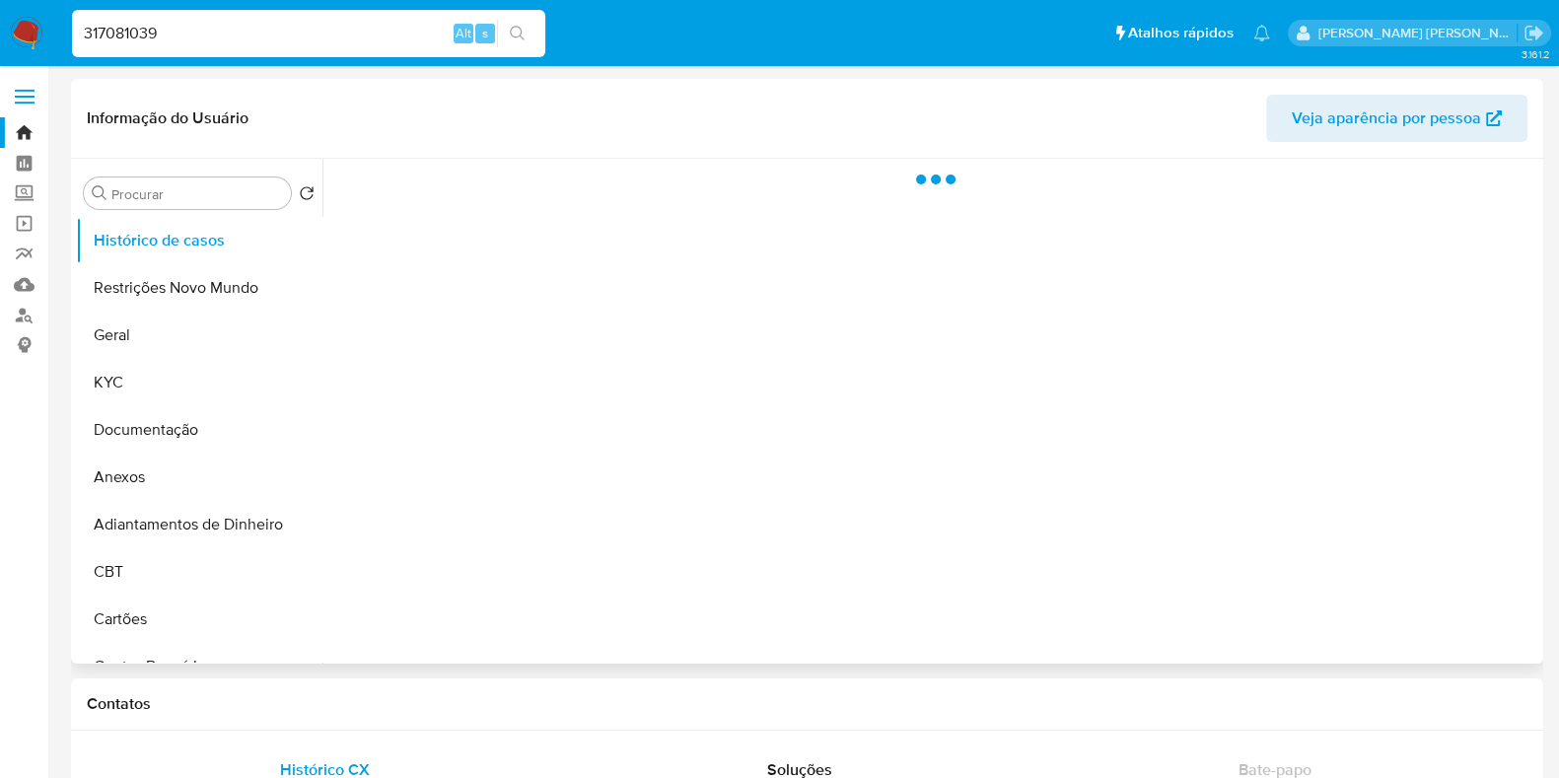
select select "10"
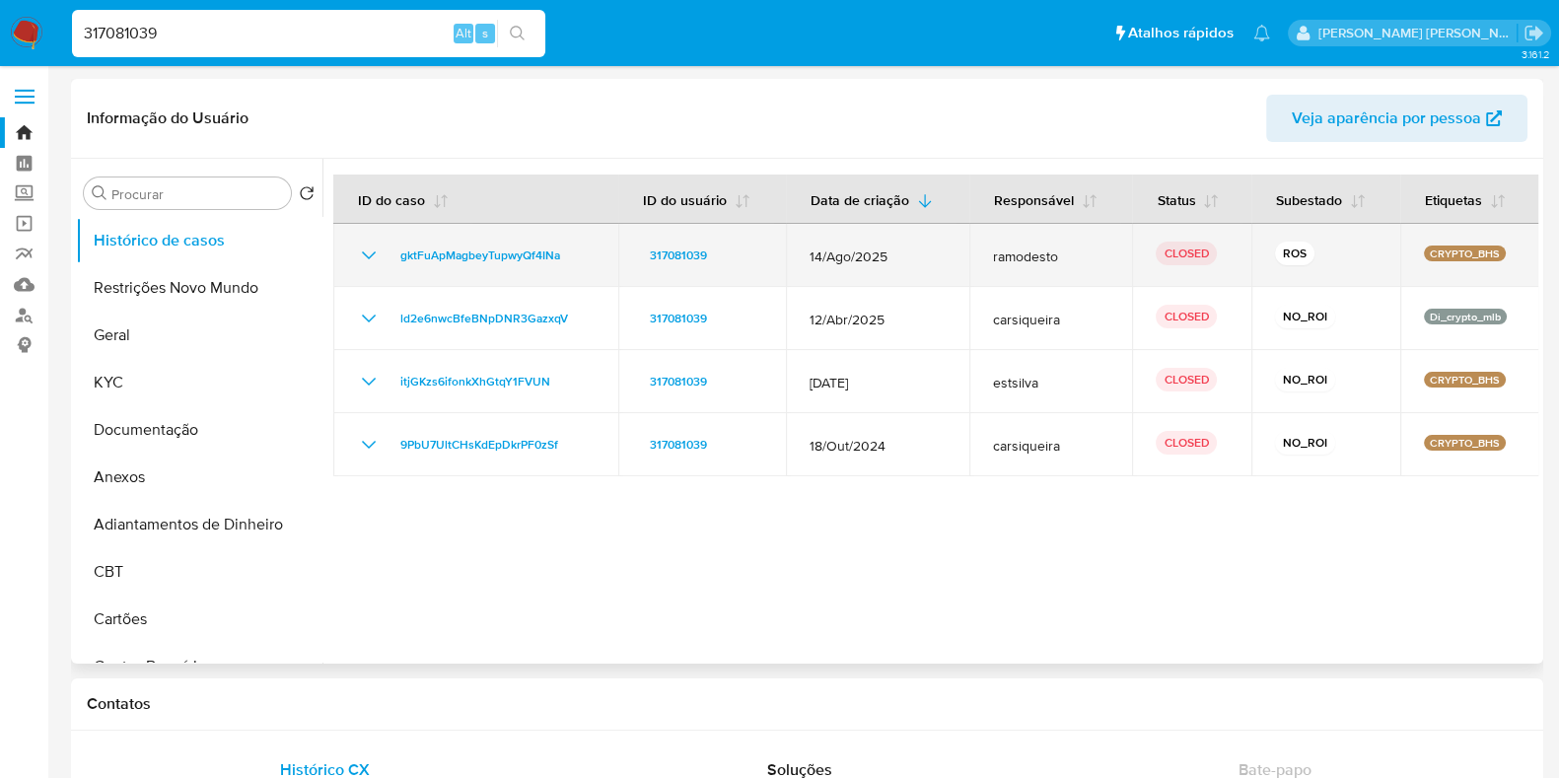
drag, startPoint x: 921, startPoint y: 256, endPoint x: 828, endPoint y: 253, distance: 92.8
click at [828, 253] on span "14/Ago/2025" at bounding box center [878, 257] width 136 height 18
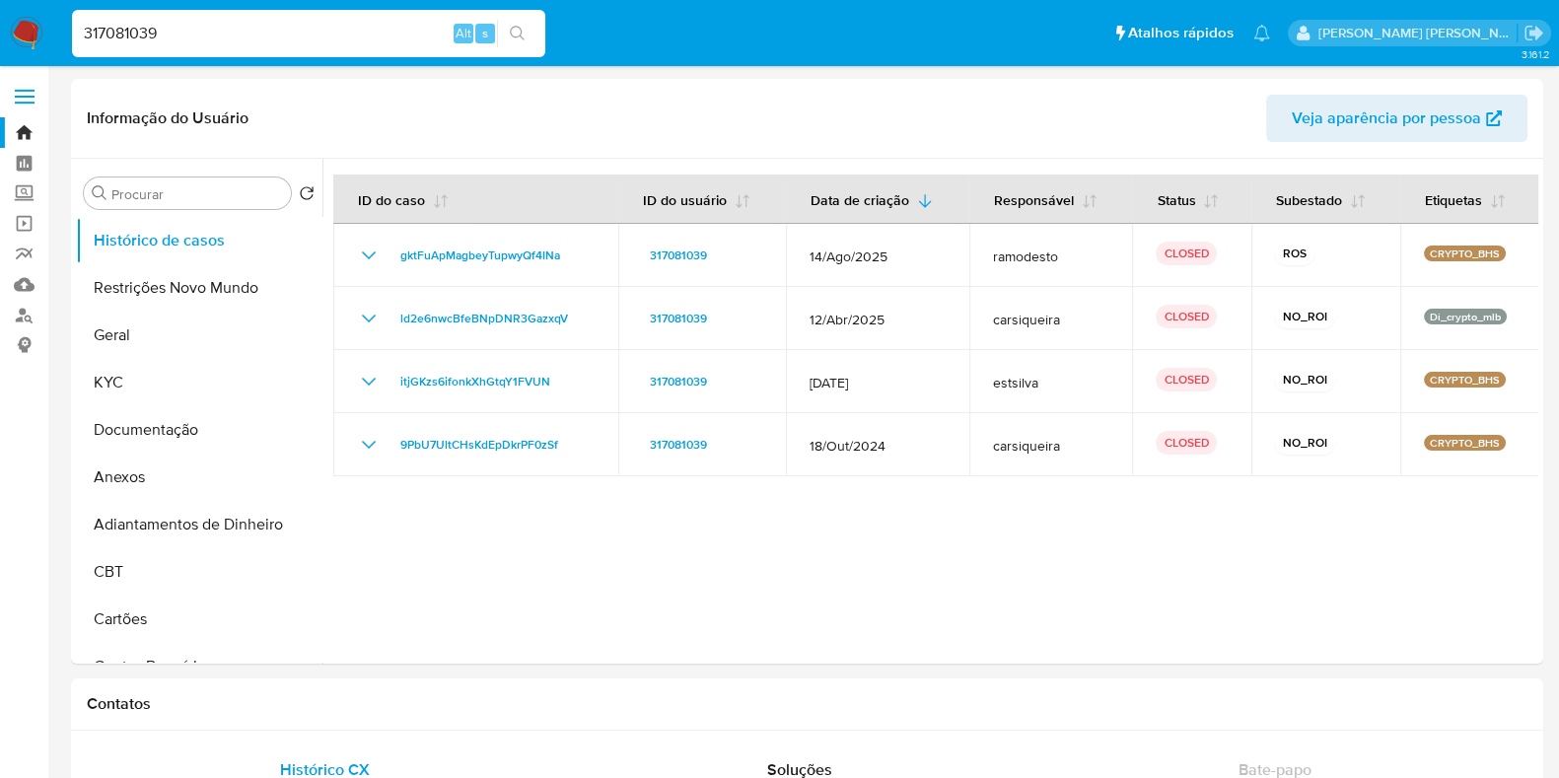
drag, startPoint x: 274, startPoint y: 16, endPoint x: 264, endPoint y: 37, distance: 23.8
click at [269, 19] on div "317081039 Alt s" at bounding box center [308, 33] width 473 height 47
click at [264, 37] on input "317081039" at bounding box center [308, 34] width 473 height 26
paste input "56390434"
type input "56390434"
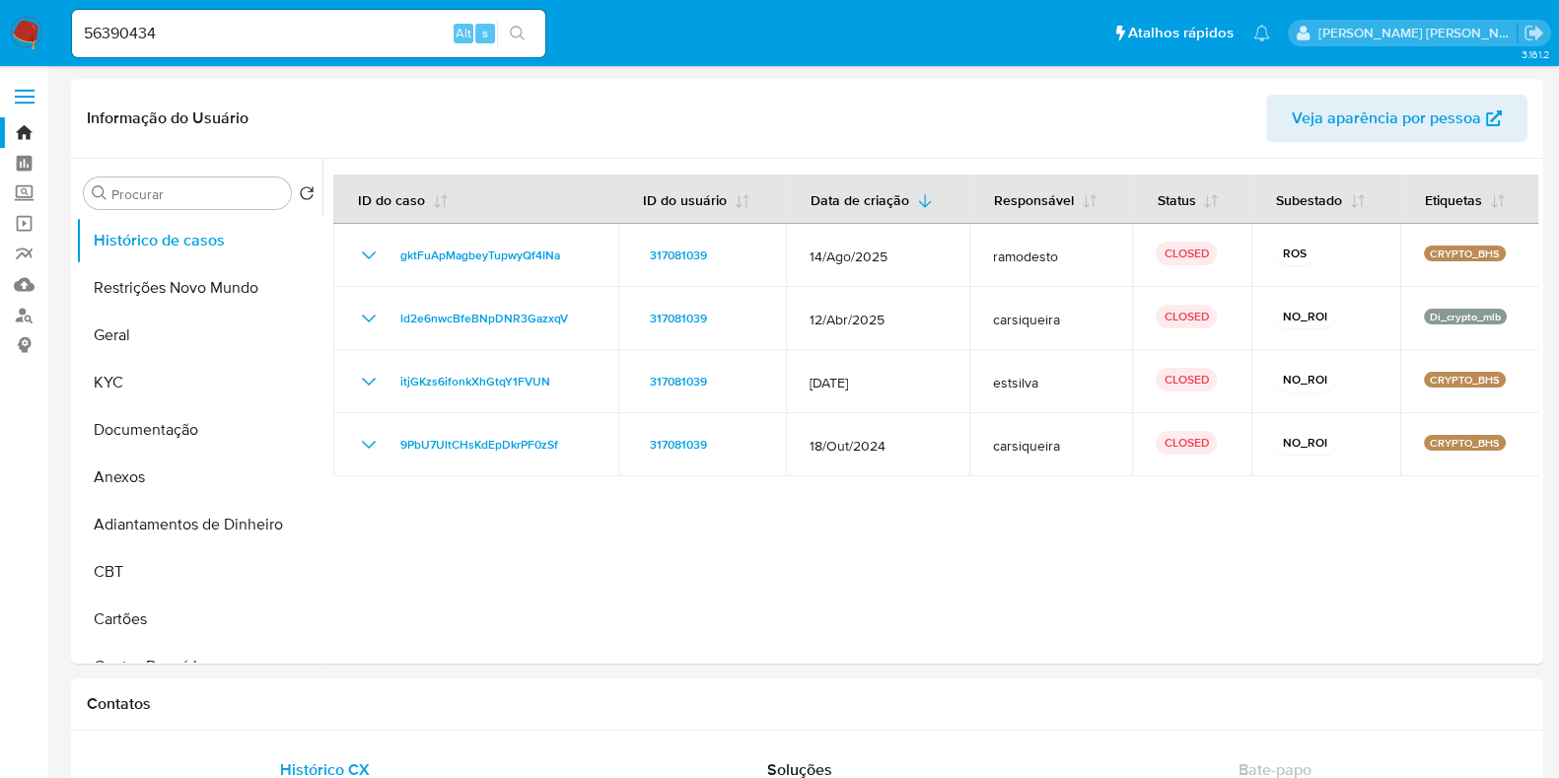
click at [526, 28] on button "search-icon" at bounding box center [517, 34] width 40 height 28
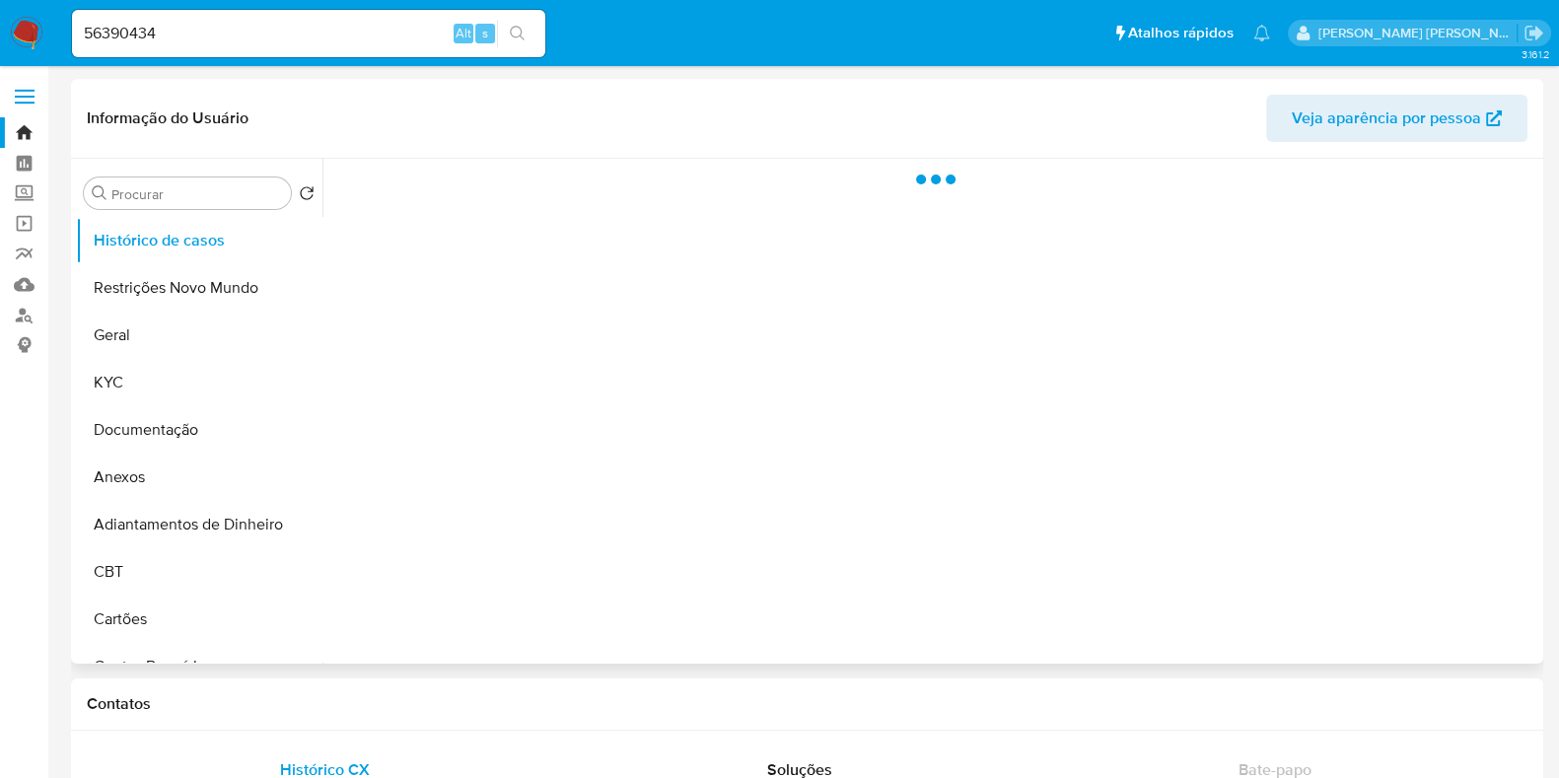
select select "10"
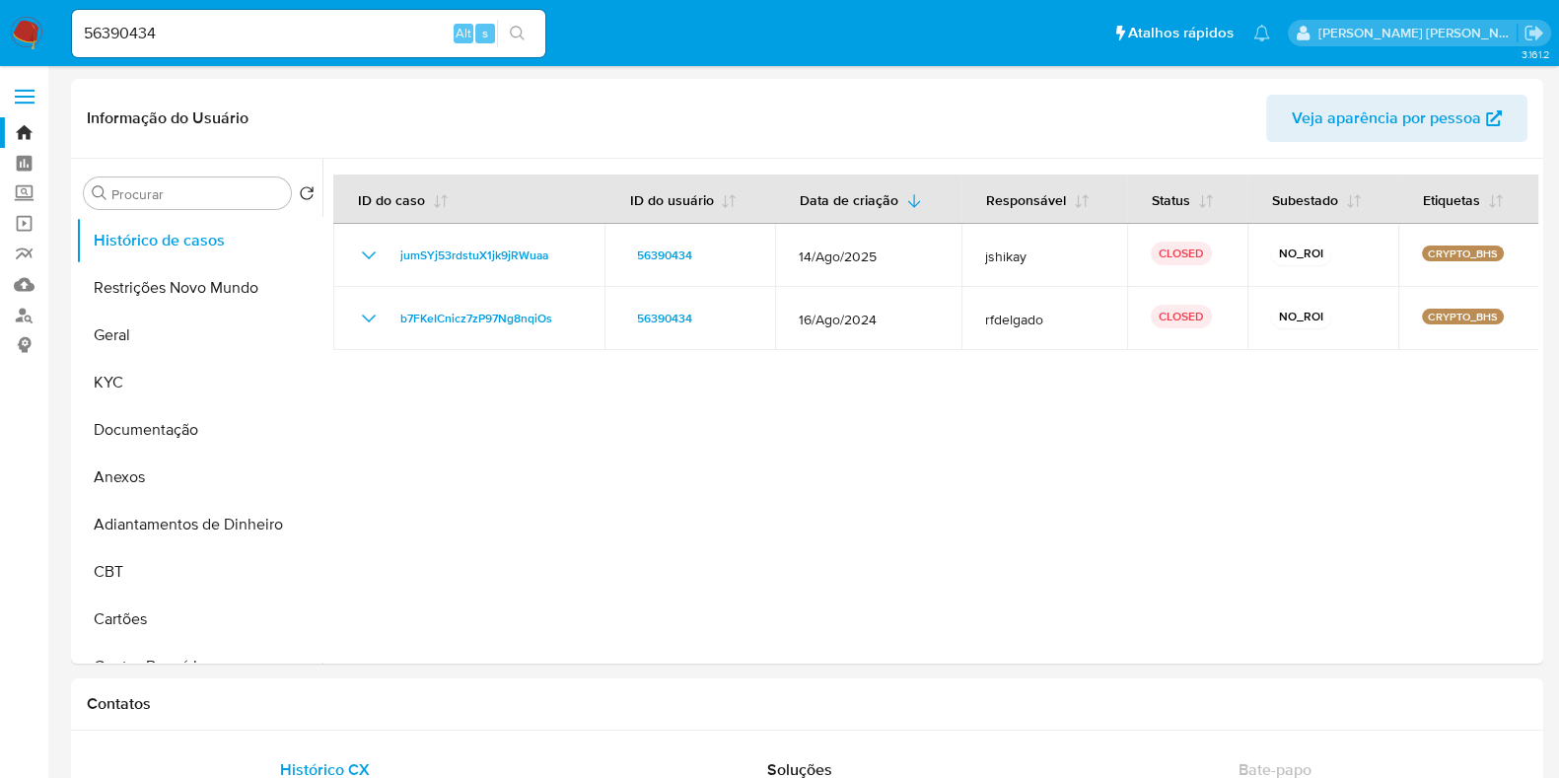
click at [350, 50] on div "56390434 Alt s" at bounding box center [308, 33] width 473 height 47
click at [348, 42] on input "56390434" at bounding box center [308, 34] width 473 height 26
paste input "8661216"
type input "86612164"
click at [513, 32] on icon "search-icon" at bounding box center [518, 34] width 16 height 16
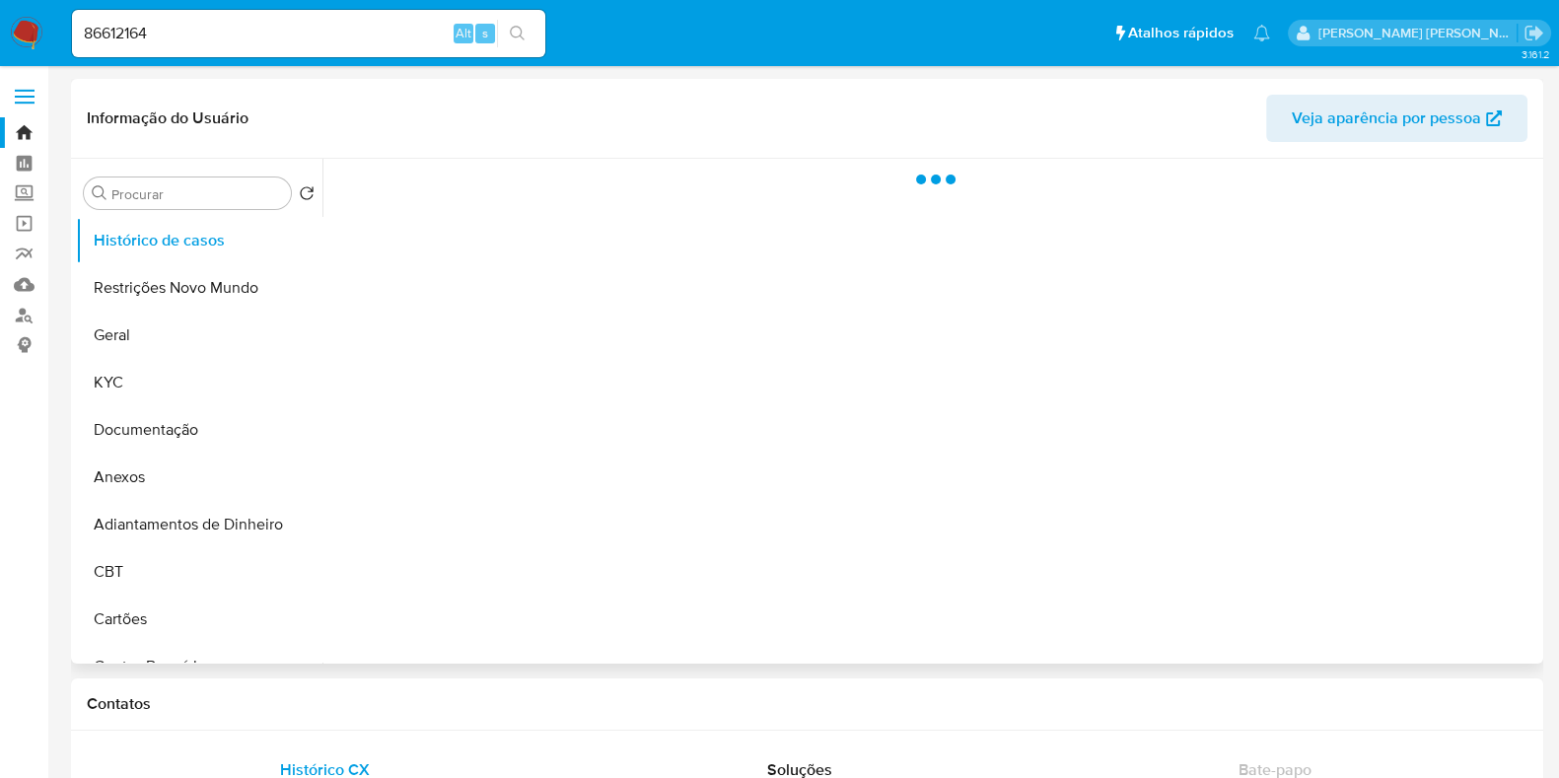
select select "10"
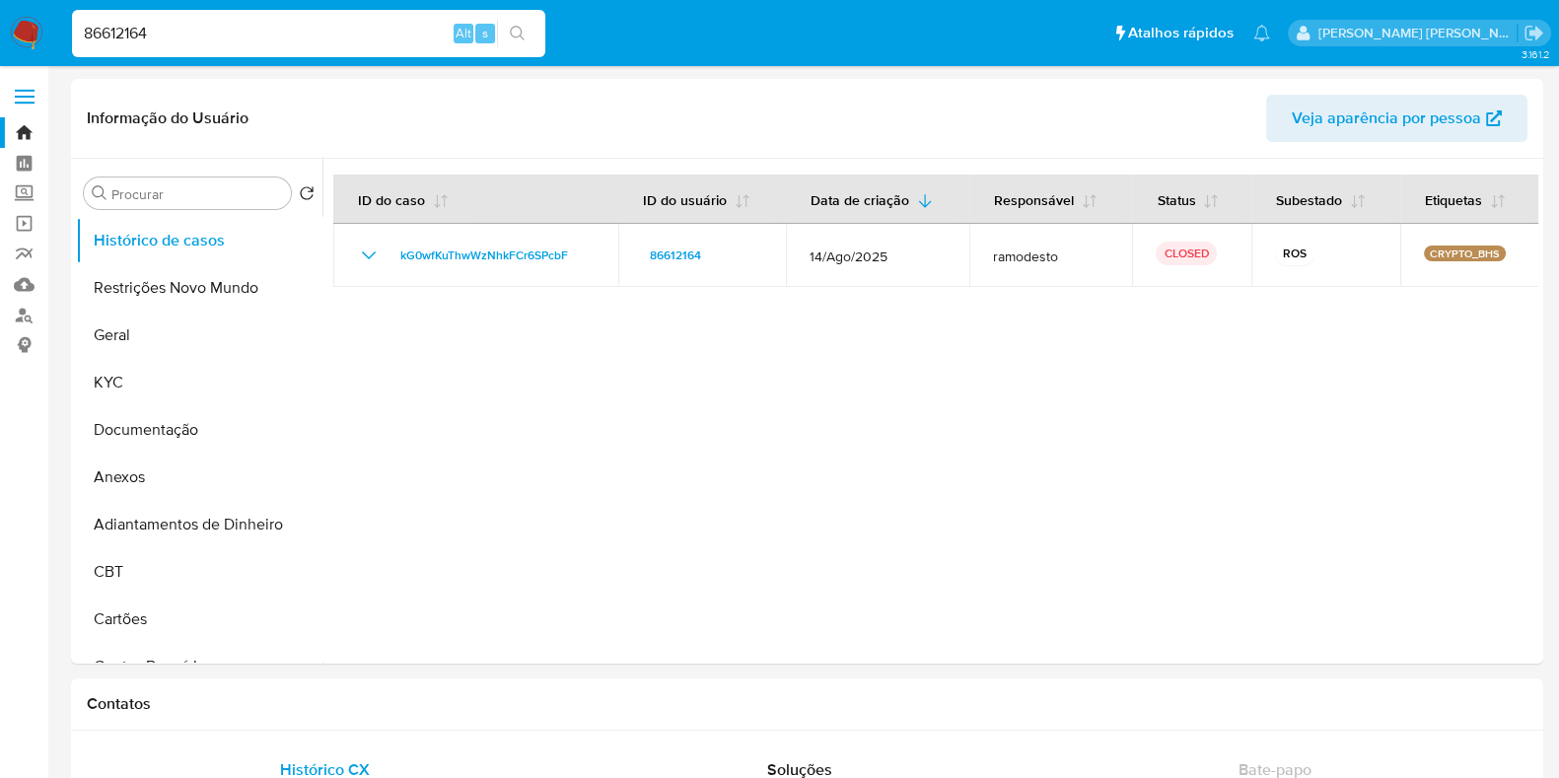
click at [272, 37] on input "86612164" at bounding box center [308, 34] width 473 height 26
paste input "57923082"
type input "57923082"
click at [518, 36] on icon "search-icon" at bounding box center [518, 34] width 16 height 16
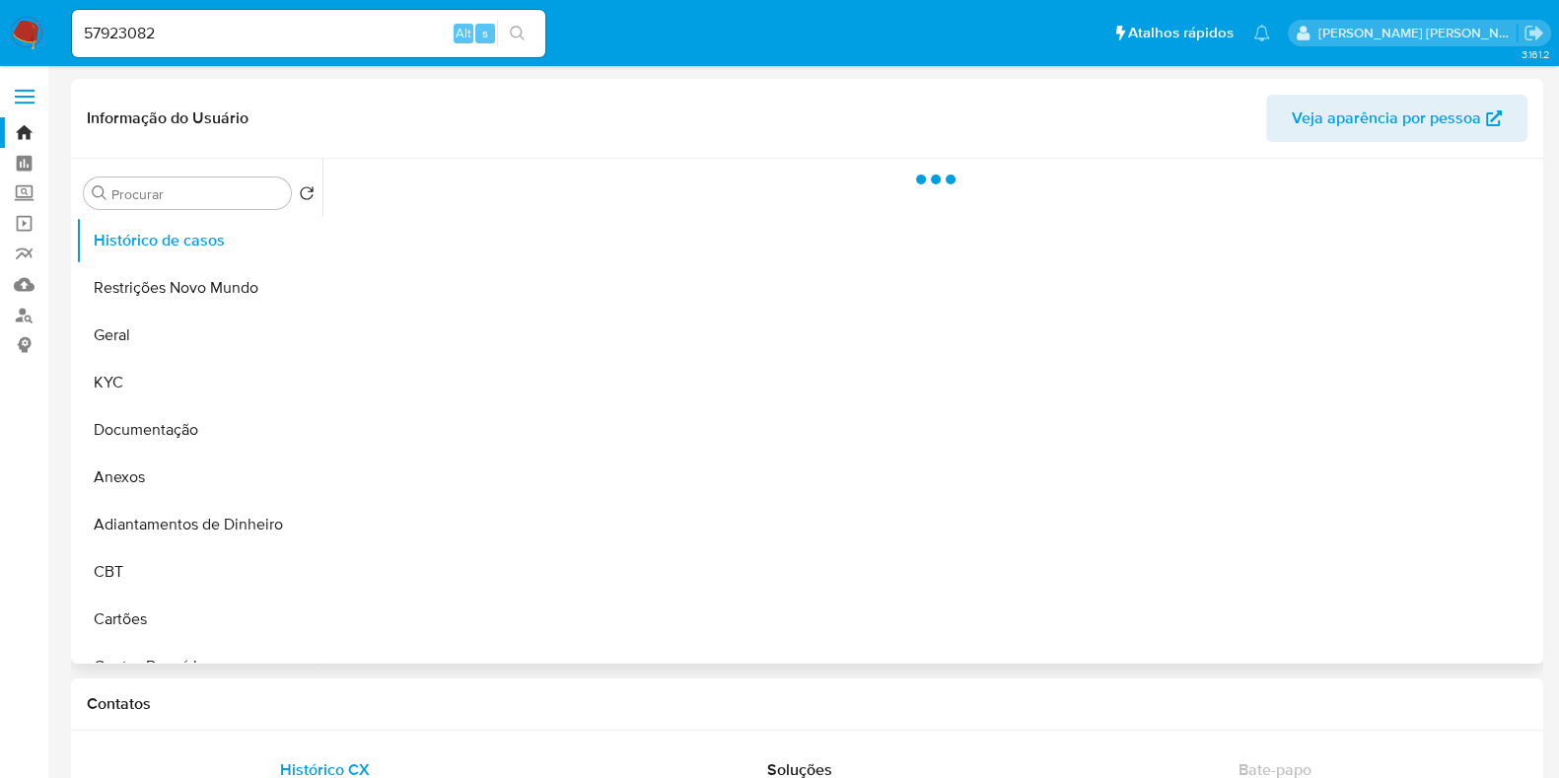
select select "10"
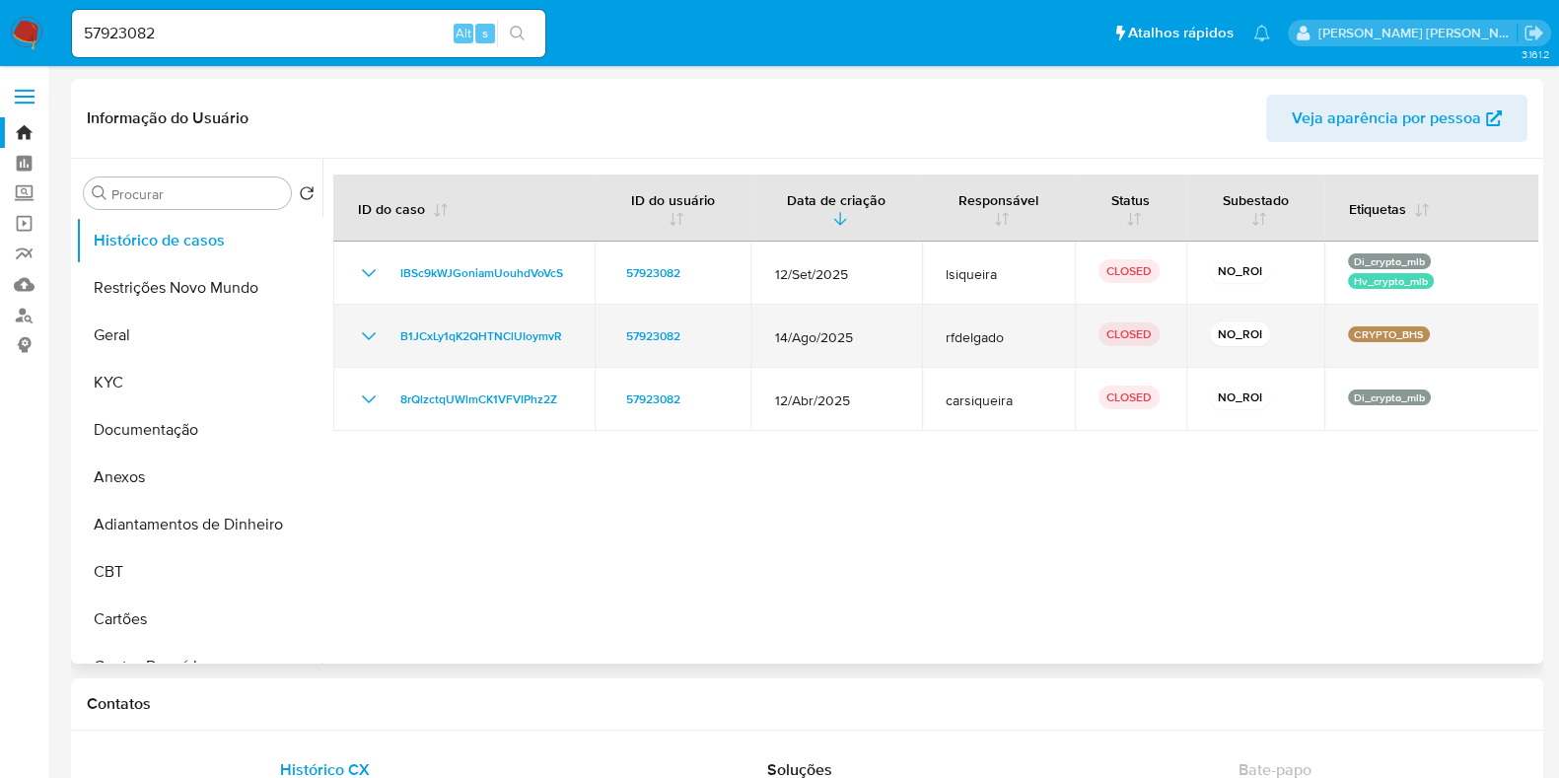
drag, startPoint x: 756, startPoint y: 336, endPoint x: 860, endPoint y: 327, distance: 103.9
click at [855, 327] on td "14/Ago/2025" at bounding box center [836, 336] width 171 height 63
click at [868, 326] on td "14/Ago/2025" at bounding box center [836, 336] width 171 height 63
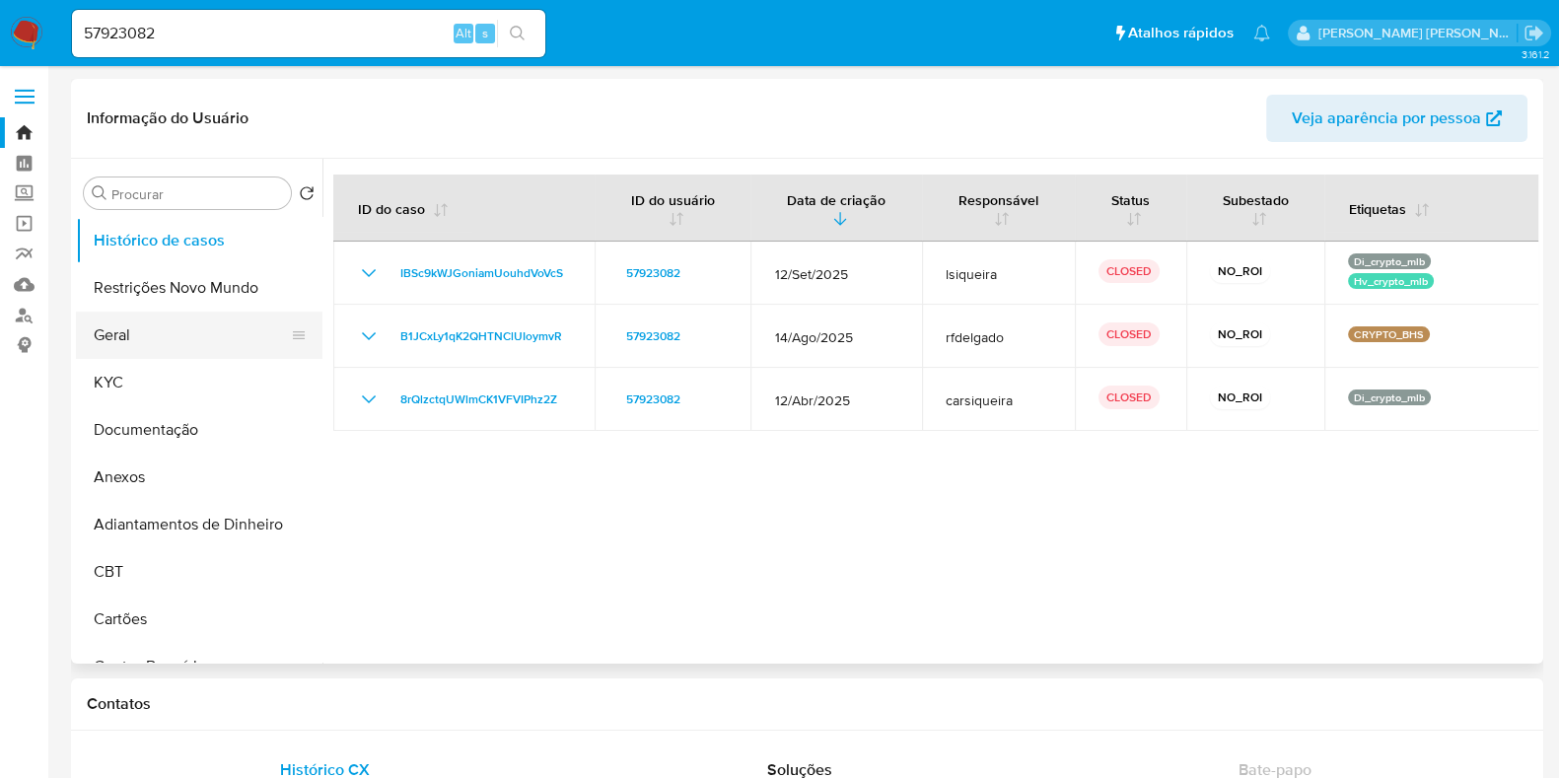
click at [216, 339] on button "Geral" at bounding box center [191, 335] width 231 height 47
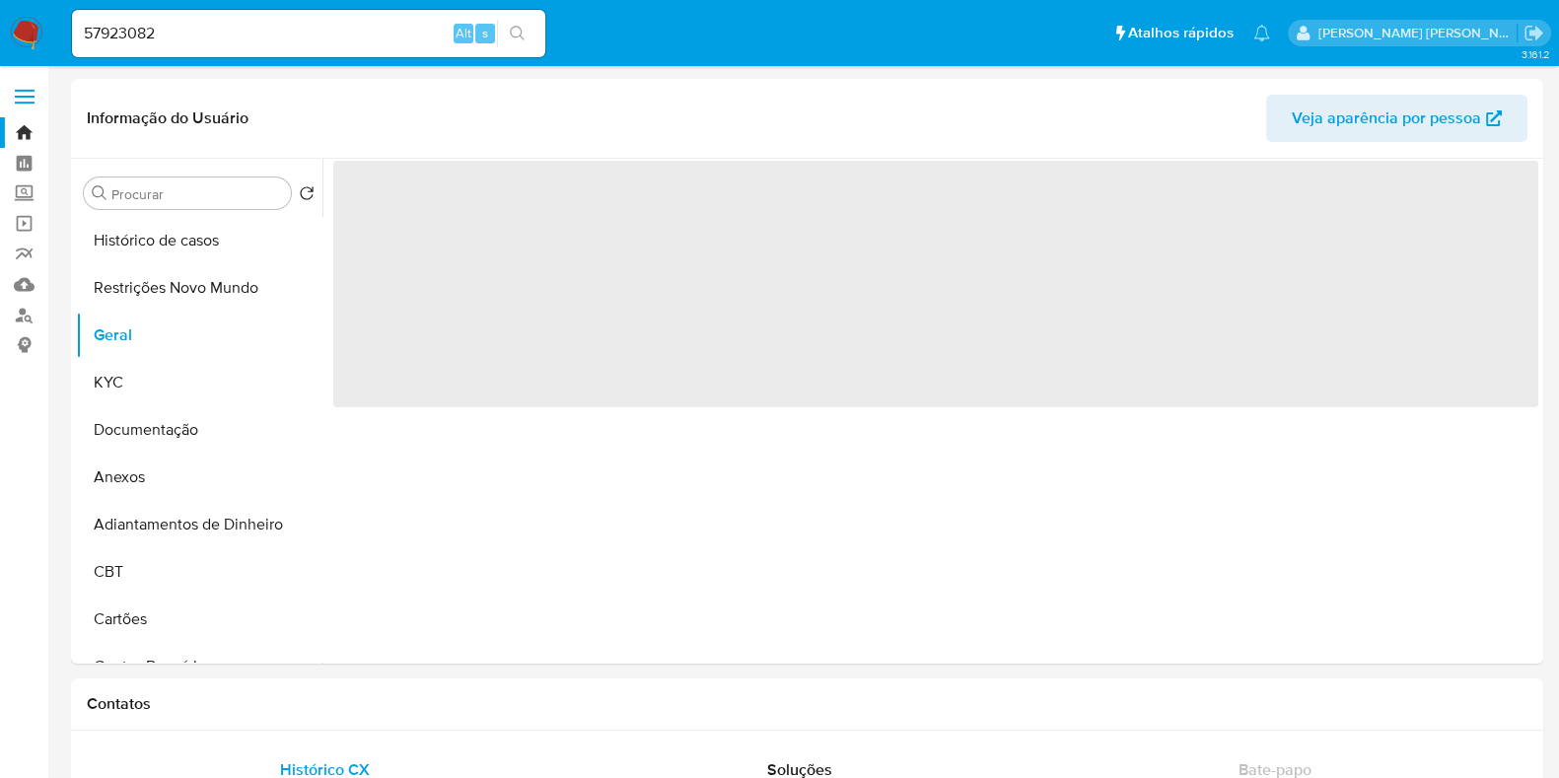
click at [250, 39] on input "57923082" at bounding box center [308, 34] width 473 height 26
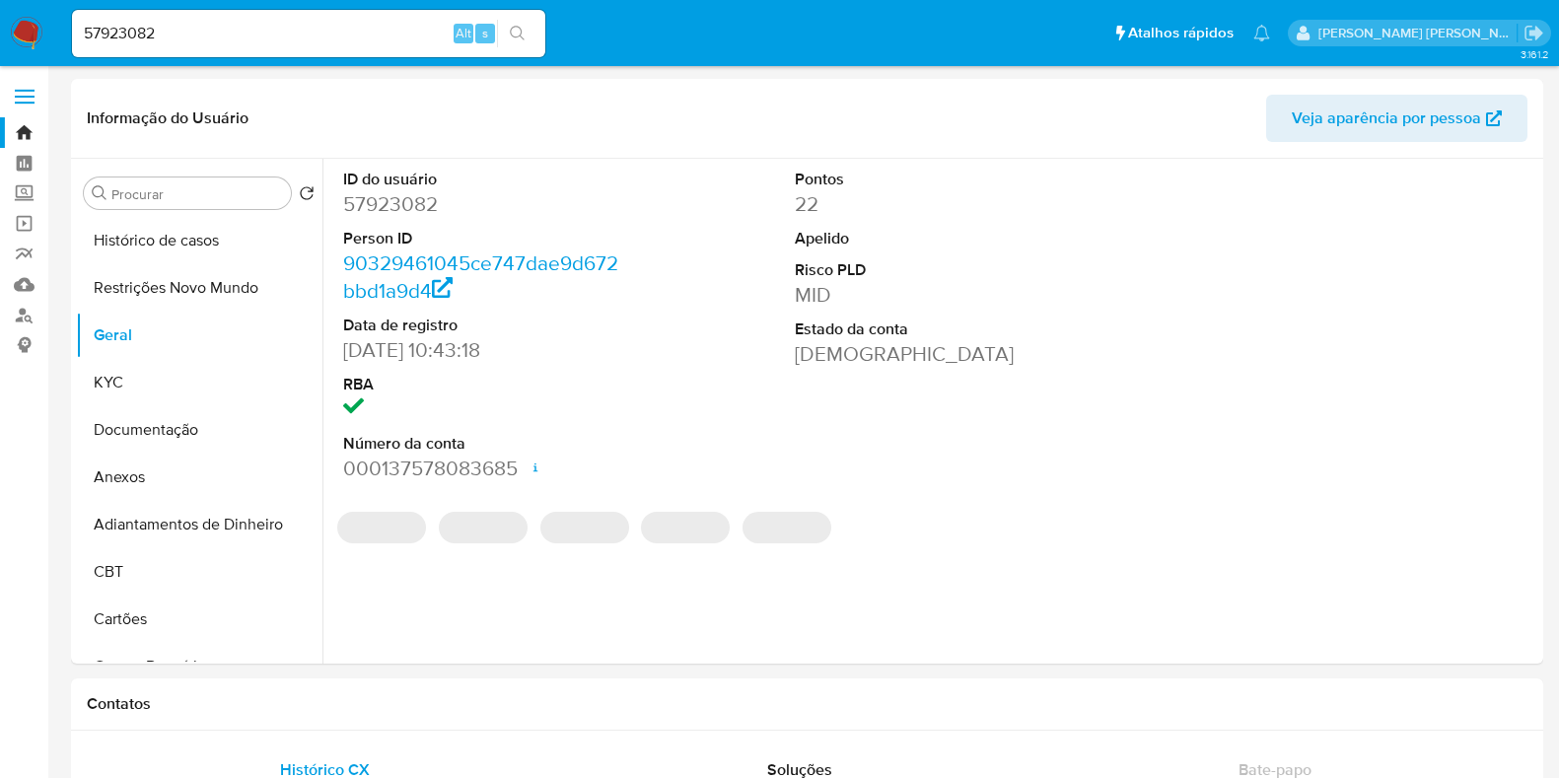
select select "10"
